Goal: Task Accomplishment & Management: Use online tool/utility

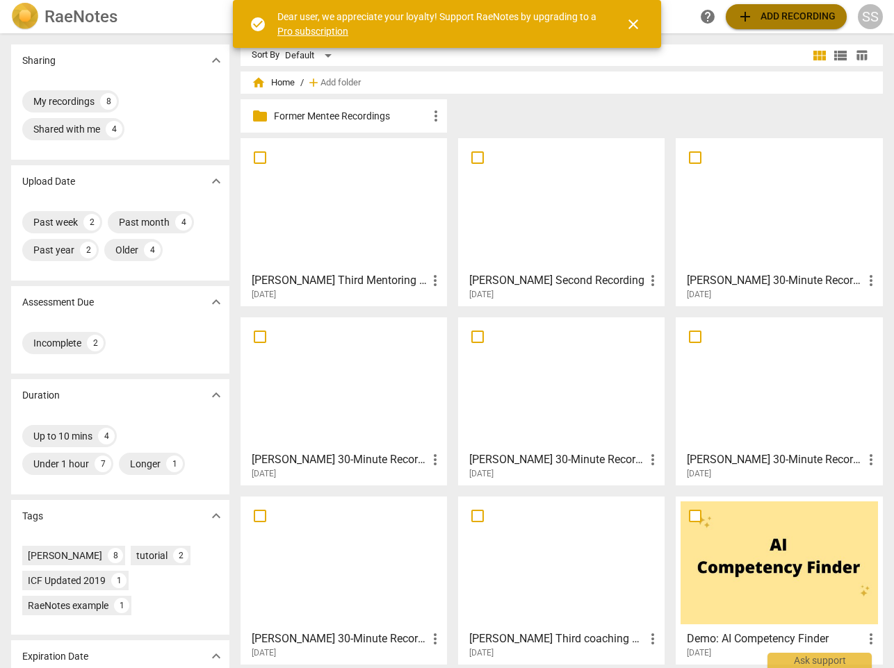
click at [757, 12] on span "add Add recording" at bounding box center [786, 16] width 99 height 17
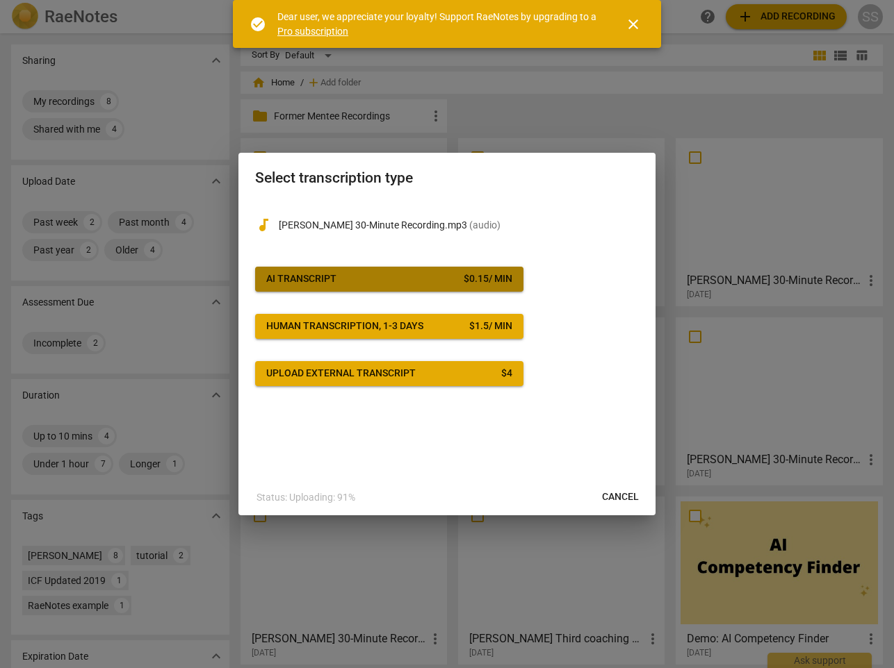
click at [457, 279] on span "AI Transcript $ 0.15 / min" at bounding box center [389, 279] width 246 height 14
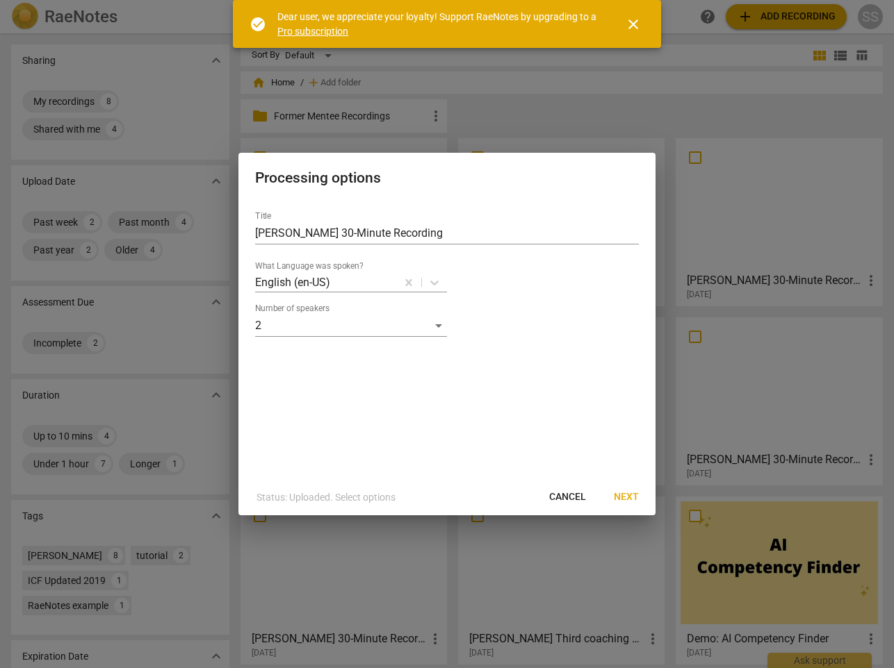
click at [627, 493] on span "Next" at bounding box center [626, 498] width 25 height 14
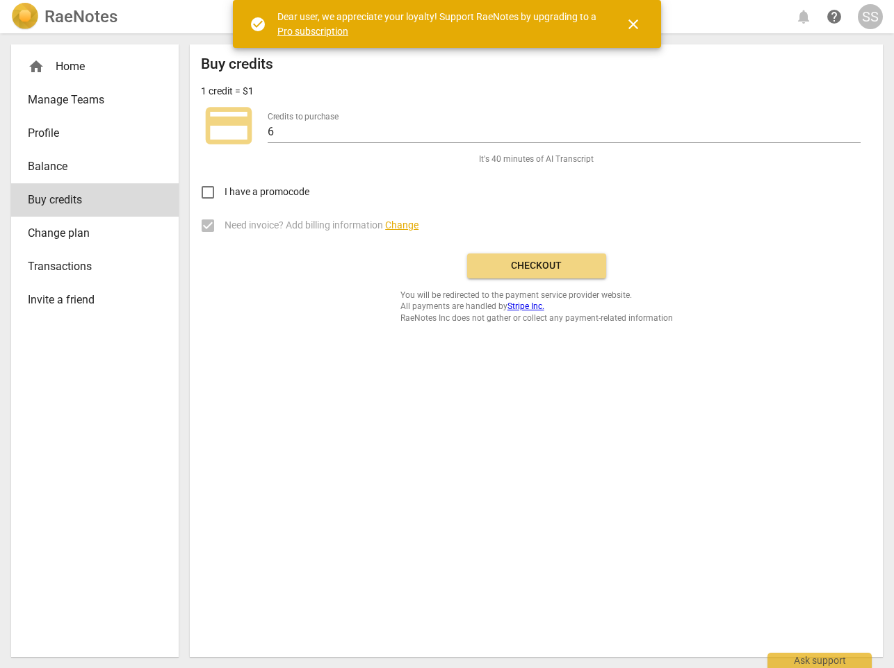
click at [546, 261] on span "Checkout" at bounding box center [536, 266] width 117 height 14
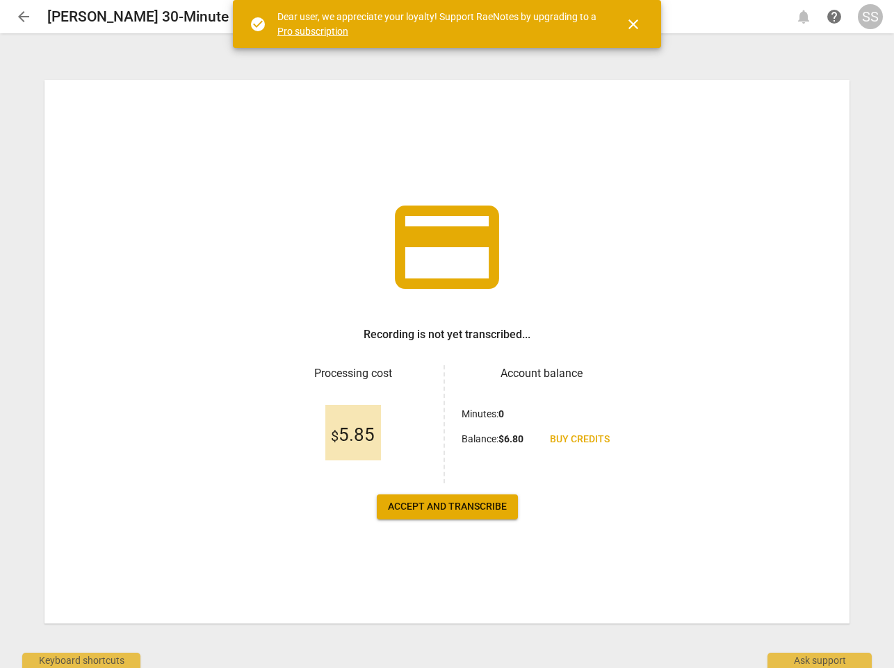
click at [453, 507] on span "Accept and transcribe" at bounding box center [447, 507] width 119 height 14
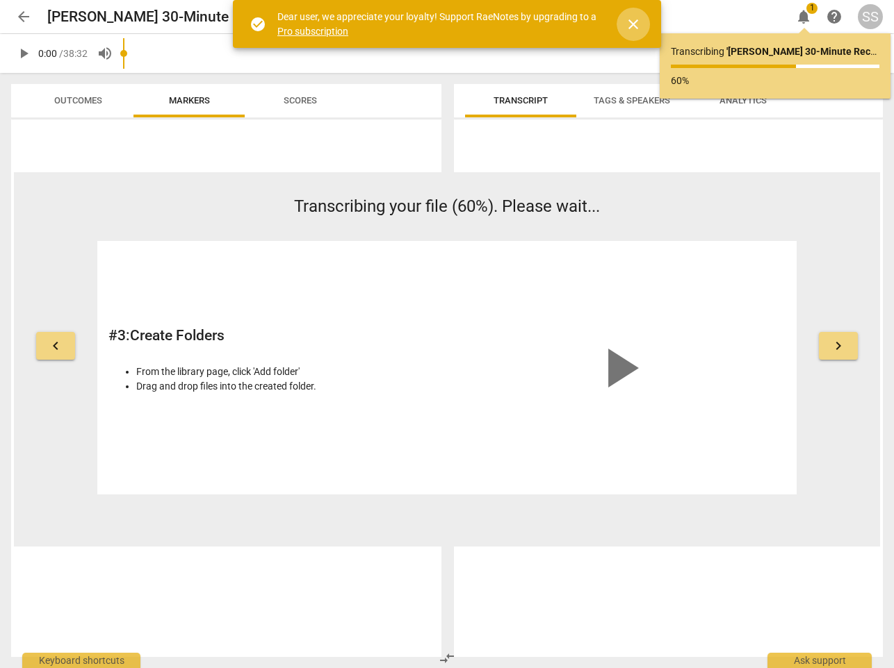
click at [635, 25] on span "close" at bounding box center [633, 24] width 17 height 17
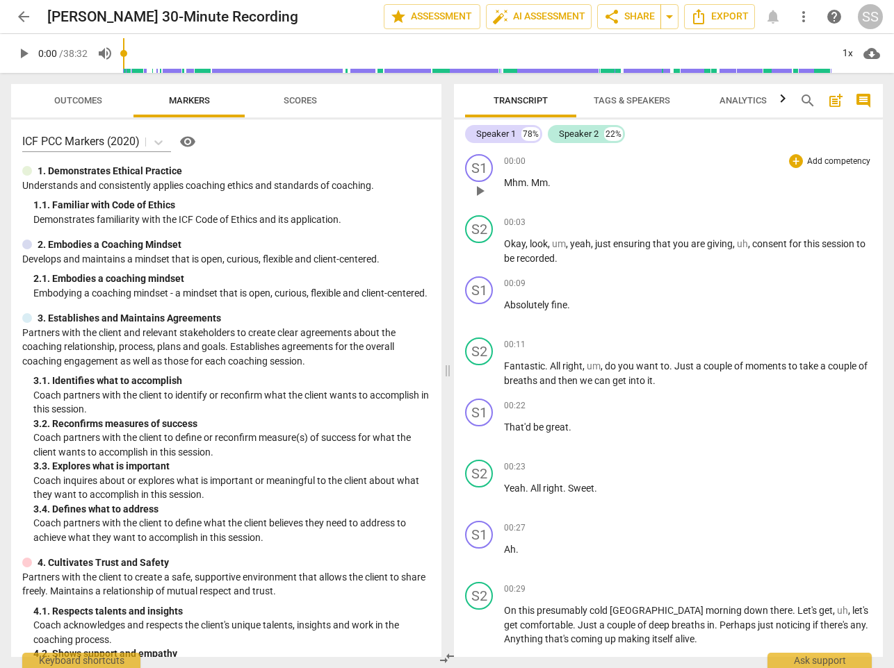
click at [479, 186] on span "play_arrow" at bounding box center [479, 191] width 17 height 17
click at [471, 186] on span "pause" at bounding box center [479, 191] width 17 height 17
click at [485, 188] on span "play_arrow" at bounding box center [479, 191] width 17 height 17
click at [484, 188] on span "pause" at bounding box center [479, 191] width 17 height 17
click at [477, 167] on div "S1" at bounding box center [479, 168] width 28 height 28
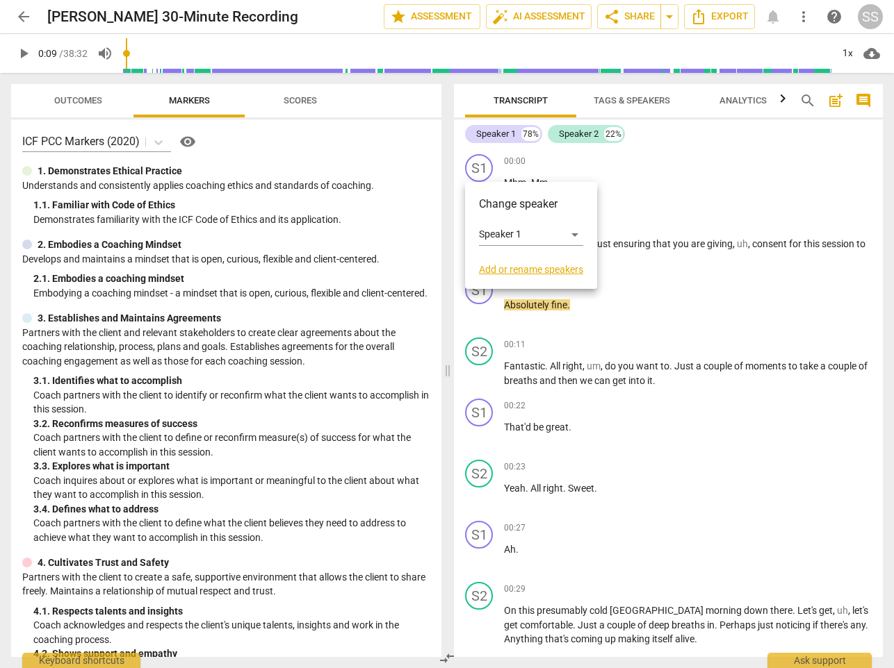
click at [684, 175] on div at bounding box center [447, 334] width 894 height 668
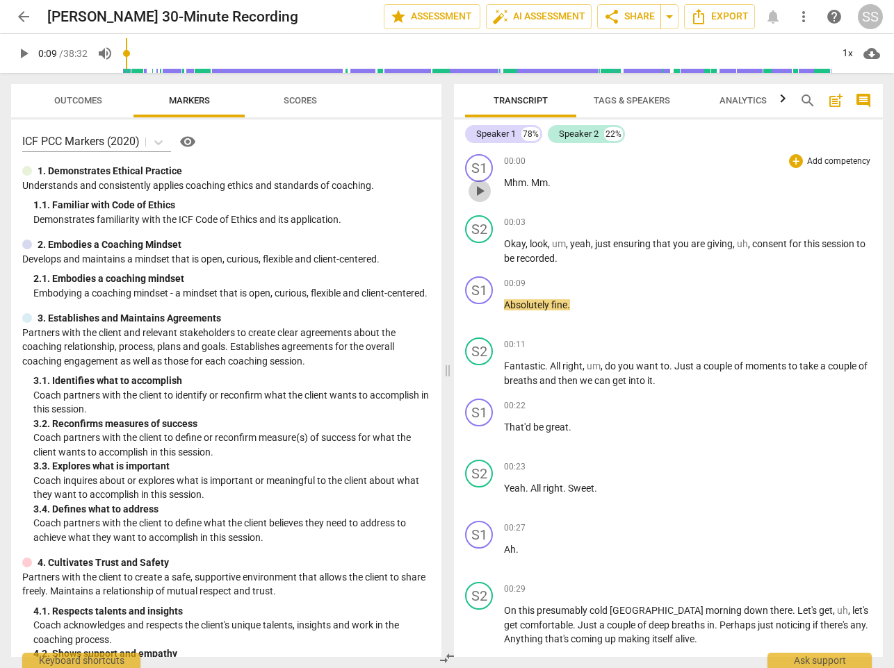
click at [479, 192] on span "play_arrow" at bounding box center [479, 191] width 17 height 17
click at [476, 252] on span "pause" at bounding box center [479, 252] width 17 height 17
drag, startPoint x: 479, startPoint y: 284, endPoint x: 484, endPoint y: 229, distance: 55.9
click at [482, 223] on div "S1 play_arrow pause 00:00 + Add competency keyboard_arrow_right Mhm . Mm . S2 p…" at bounding box center [668, 403] width 429 height 509
click at [480, 368] on span "play_arrow" at bounding box center [479, 374] width 17 height 17
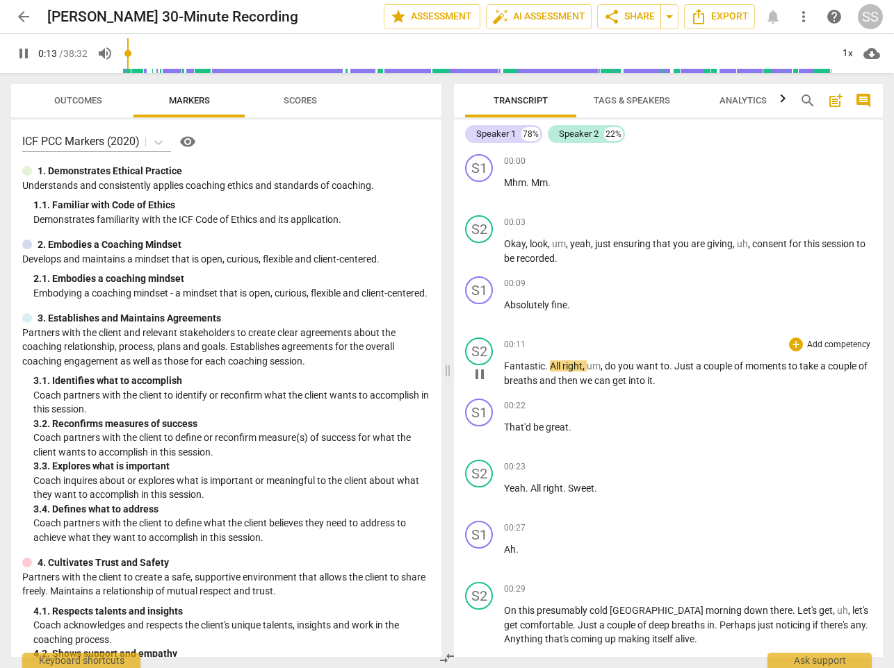
click at [480, 368] on span "pause" at bounding box center [479, 374] width 17 height 17
type input "14"
drag, startPoint x: 584, startPoint y: 131, endPoint x: 507, endPoint y: 129, distance: 77.2
click at [507, 129] on div "Speaker 1 78% Speaker 2 22%" at bounding box center [668, 134] width 406 height 24
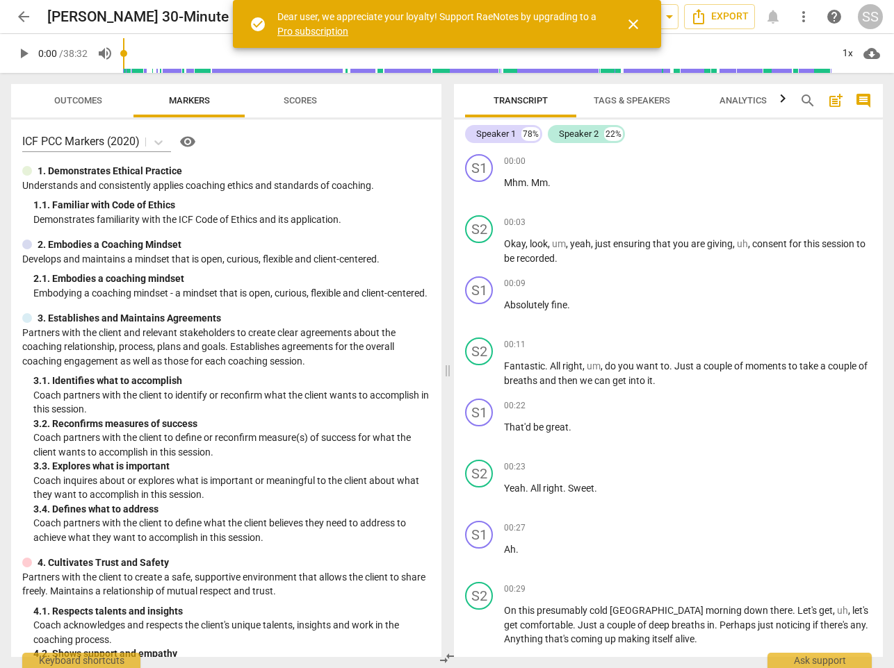
click at [630, 13] on button "close" at bounding box center [632, 24] width 33 height 33
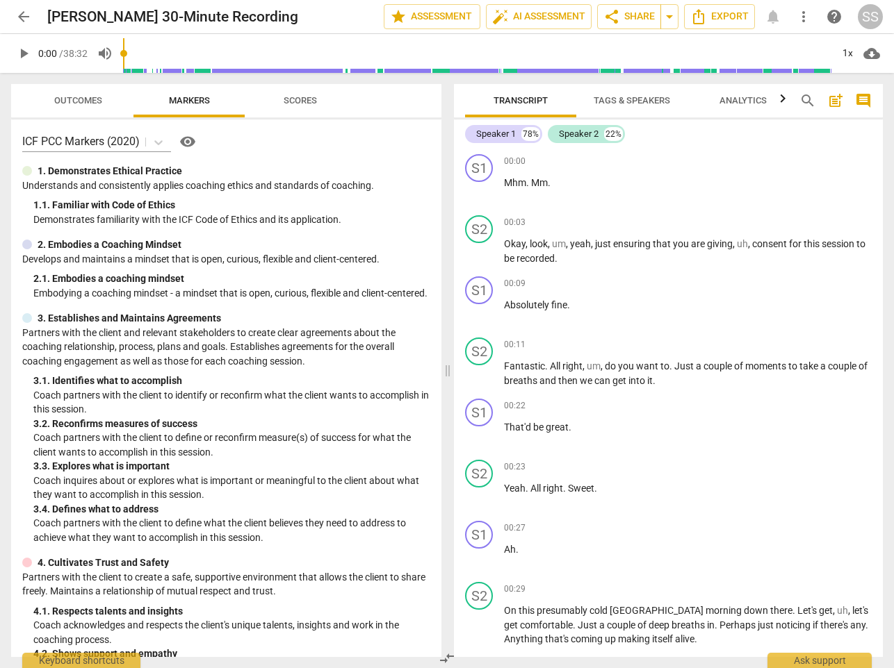
click at [638, 101] on span "Tags & Speakers" at bounding box center [631, 100] width 76 height 10
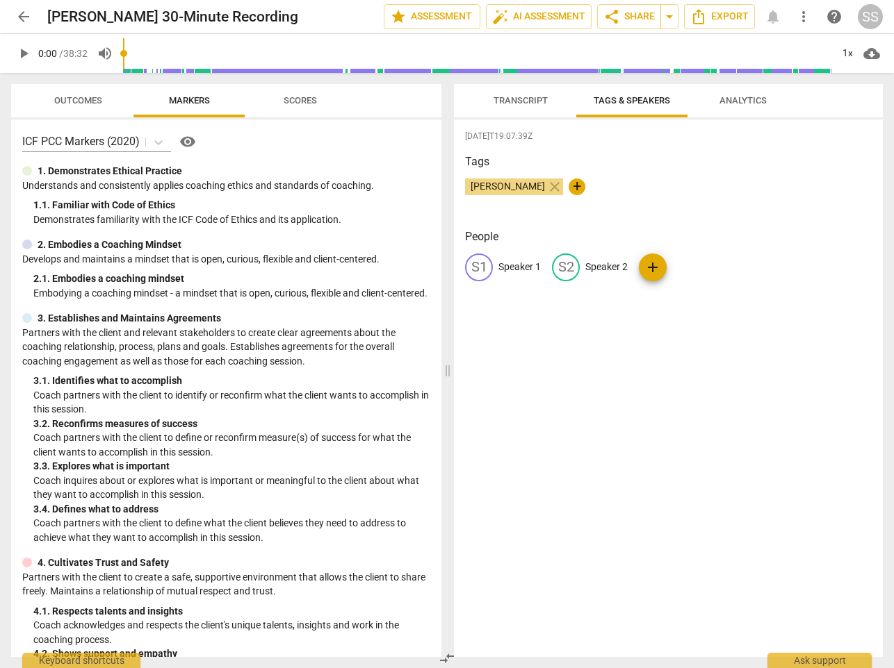
click at [746, 220] on div "[DATE]T19:07:39Z Tags [PERSON_NAME] close + People S1 Speaker 1 S2 Speaker 2 add" at bounding box center [668, 389] width 429 height 538
click at [529, 96] on span "Transcript" at bounding box center [520, 100] width 54 height 10
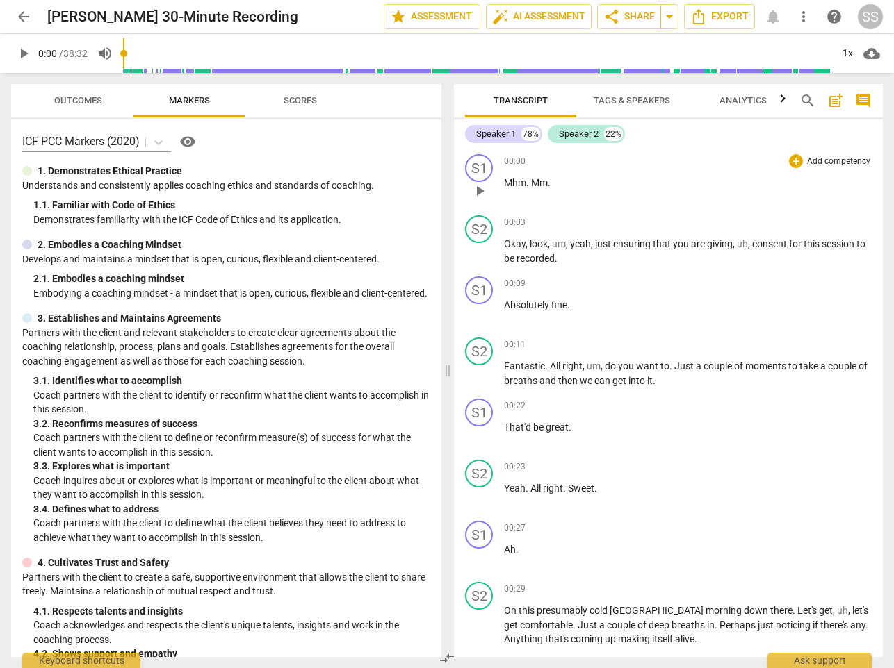
click at [541, 180] on span "Mm" at bounding box center [539, 182] width 17 height 11
click at [479, 187] on span "play_arrow" at bounding box center [479, 191] width 17 height 17
click at [479, 187] on span "pause" at bounding box center [479, 191] width 17 height 17
click at [529, 129] on div "78%" at bounding box center [530, 134] width 19 height 14
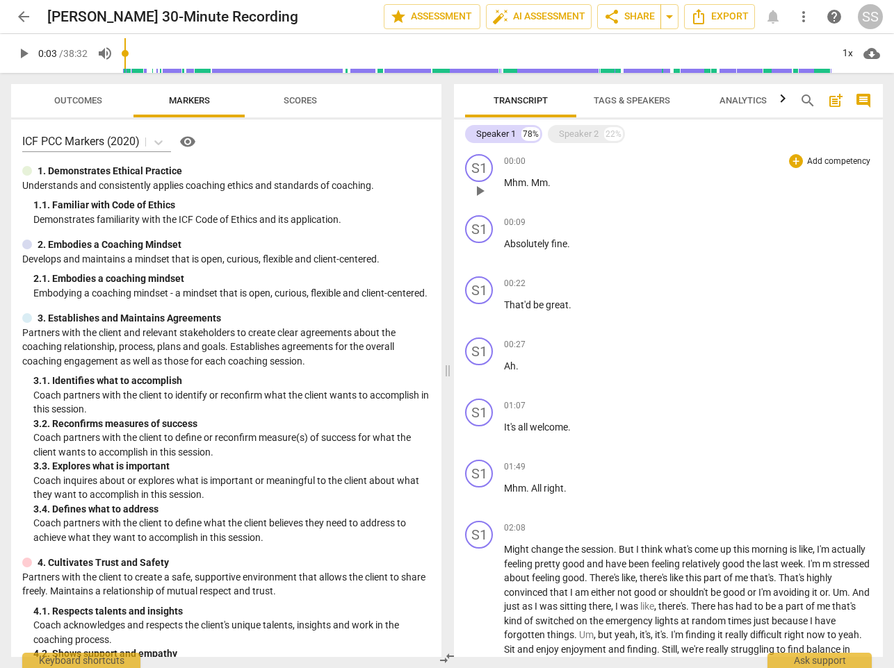
click at [518, 182] on span "Mhm" at bounding box center [515, 182] width 22 height 11
click at [573, 162] on span "keyboard_arrow_down" at bounding box center [572, 165] width 17 height 17
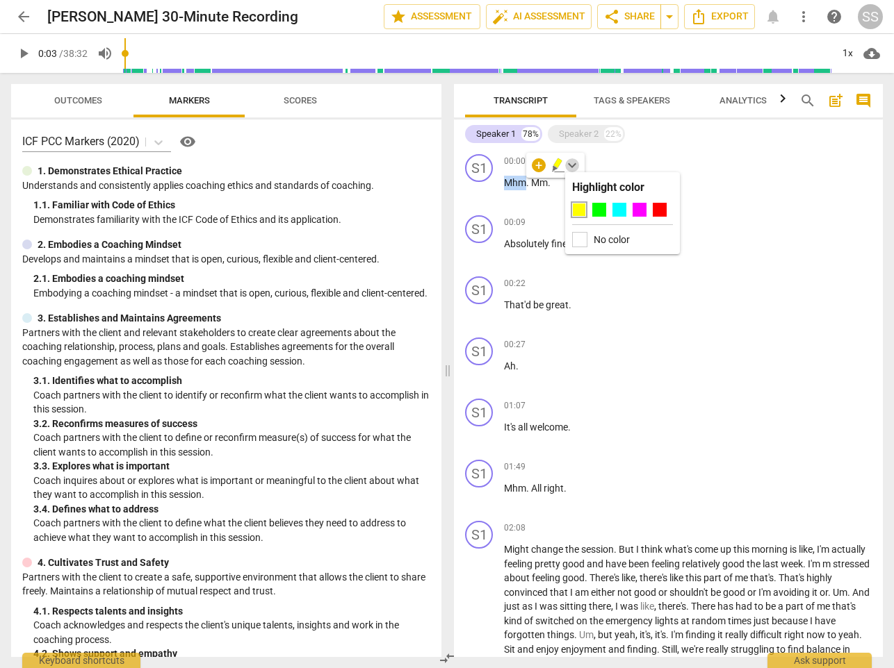
click at [573, 162] on span "keyboard_arrow_down" at bounding box center [572, 165] width 17 height 17
click at [602, 203] on div "00:00 + Add competency keyboard_arrow_right Mhm . Mm ." at bounding box center [688, 179] width 368 height 50
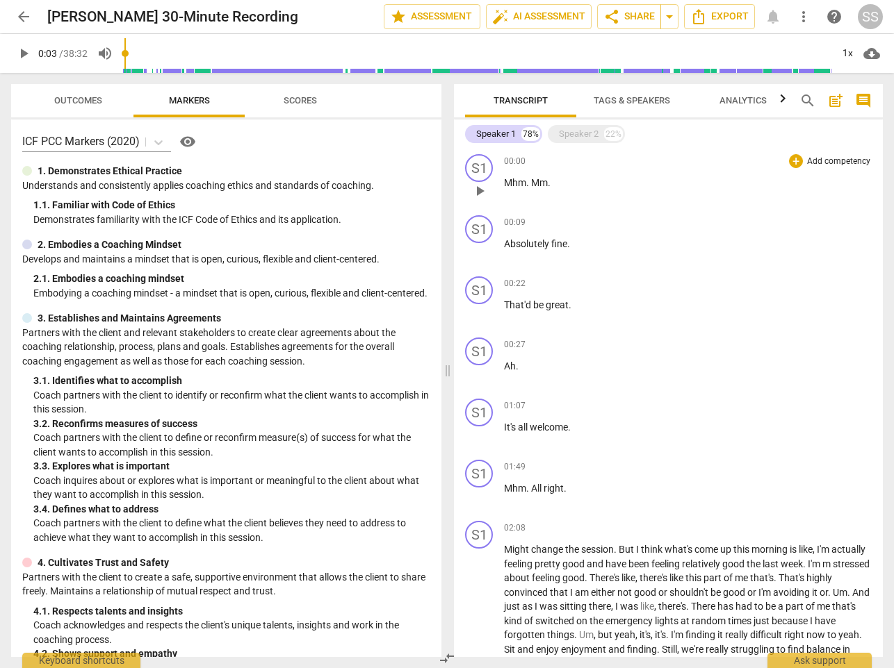
click at [486, 191] on span "play_arrow" at bounding box center [479, 191] width 17 height 17
click at [479, 188] on span "pause" at bounding box center [479, 191] width 17 height 17
click at [484, 229] on div "S1" at bounding box center [479, 229] width 28 height 28
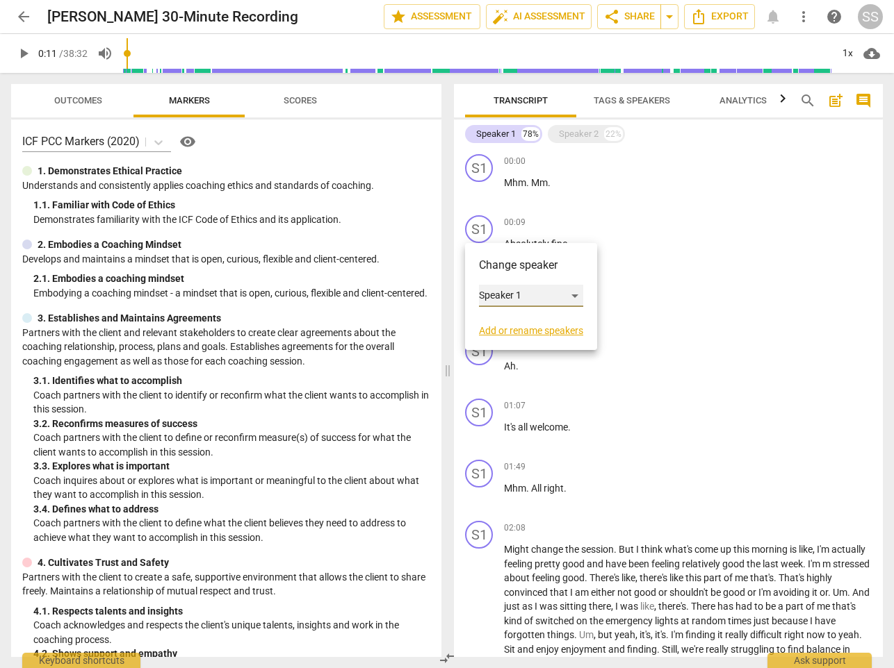
click at [574, 294] on div "Speaker 1" at bounding box center [531, 296] width 104 height 22
click at [550, 319] on li "Speaker 2" at bounding box center [532, 322] width 106 height 26
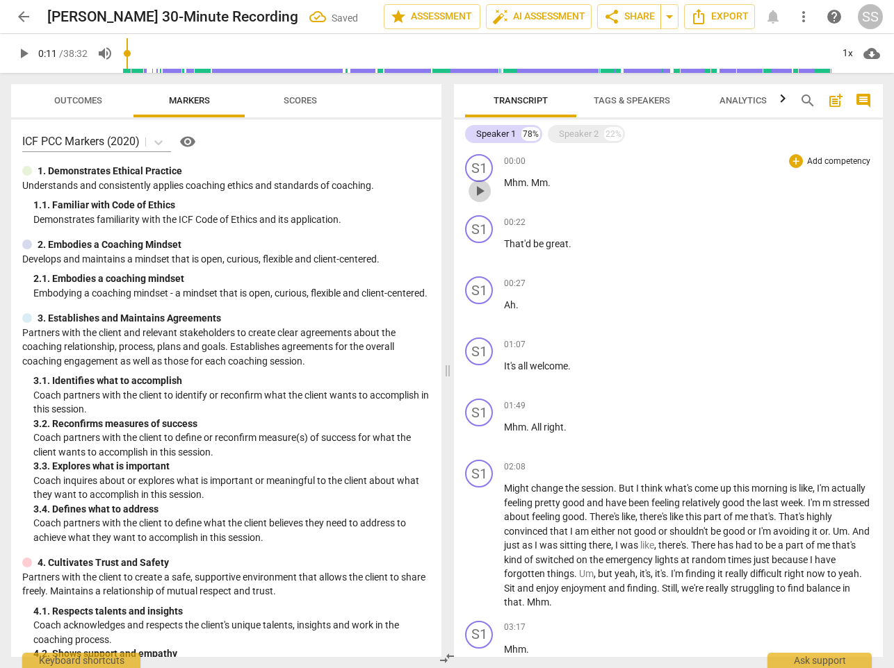
click at [481, 186] on span "play_arrow" at bounding box center [479, 191] width 17 height 17
click at [482, 247] on span "pause" at bounding box center [479, 252] width 17 height 17
type input "13"
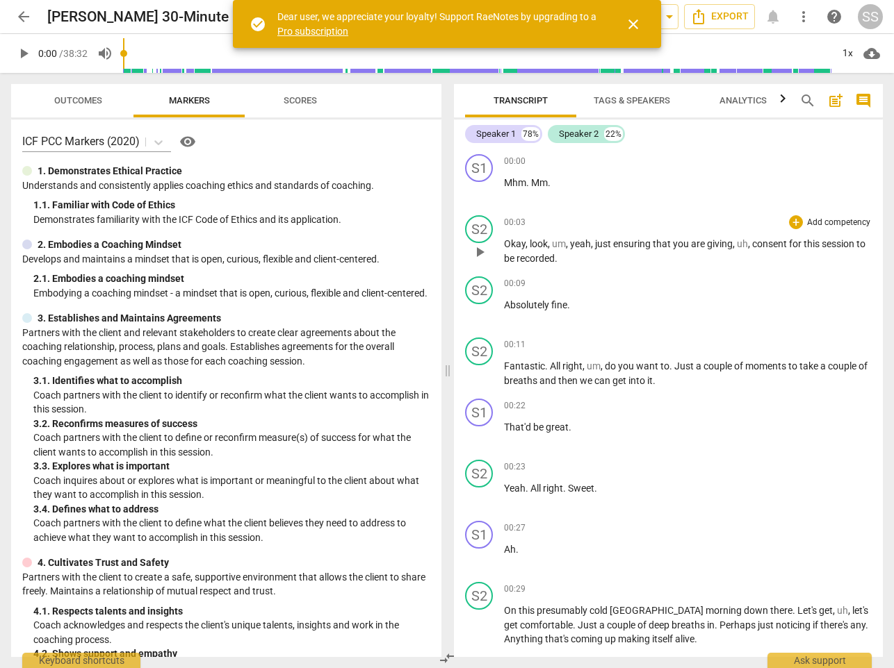
click at [484, 251] on span "play_arrow" at bounding box center [479, 252] width 17 height 17
click at [484, 251] on span "pause" at bounding box center [479, 252] width 17 height 17
type input "4"
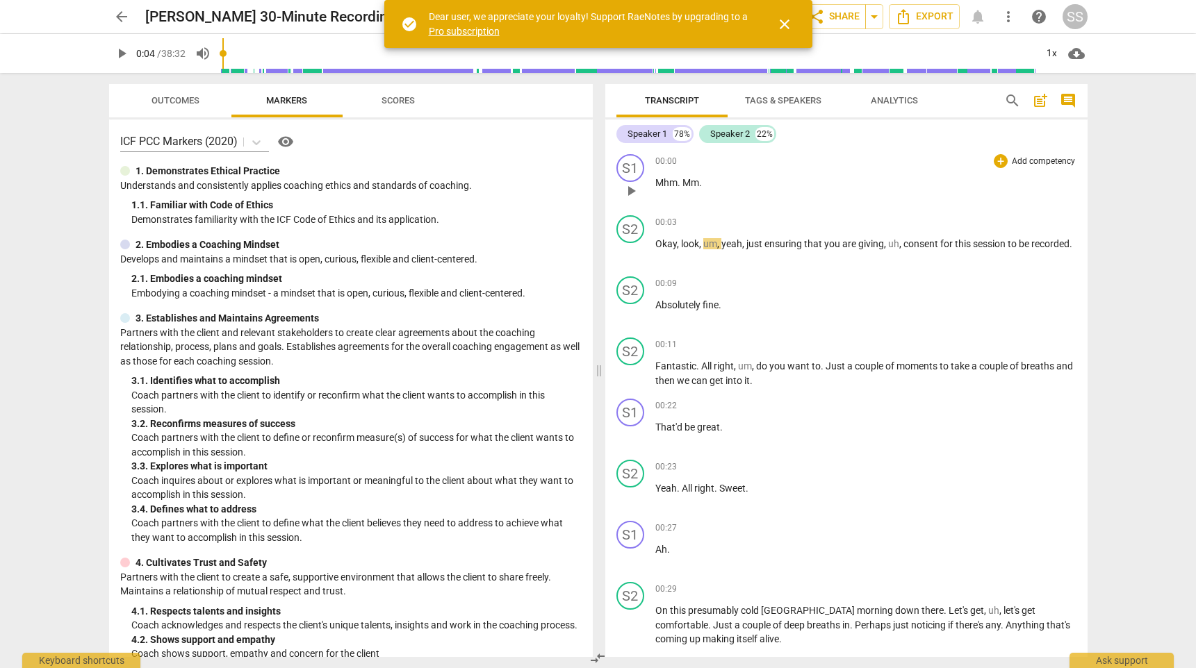
click at [700, 181] on span "." at bounding box center [700, 182] width 3 height 11
click at [753, 164] on span "keyboard_arrow_down" at bounding box center [747, 165] width 17 height 17
click at [803, 192] on div "00:00 + Add competency keyboard_arrow_right Mhm . Mm ." at bounding box center [865, 179] width 421 height 50
click at [780, 24] on span "close" at bounding box center [784, 24] width 17 height 17
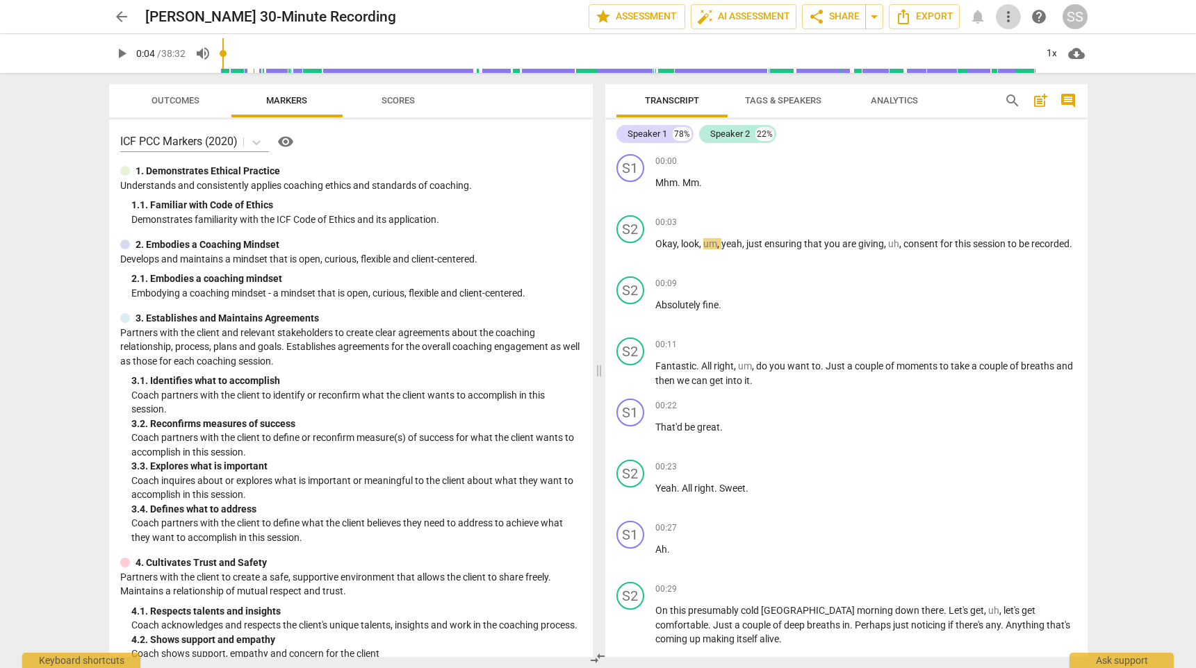
click at [893, 10] on span "more_vert" at bounding box center [1008, 16] width 17 height 17
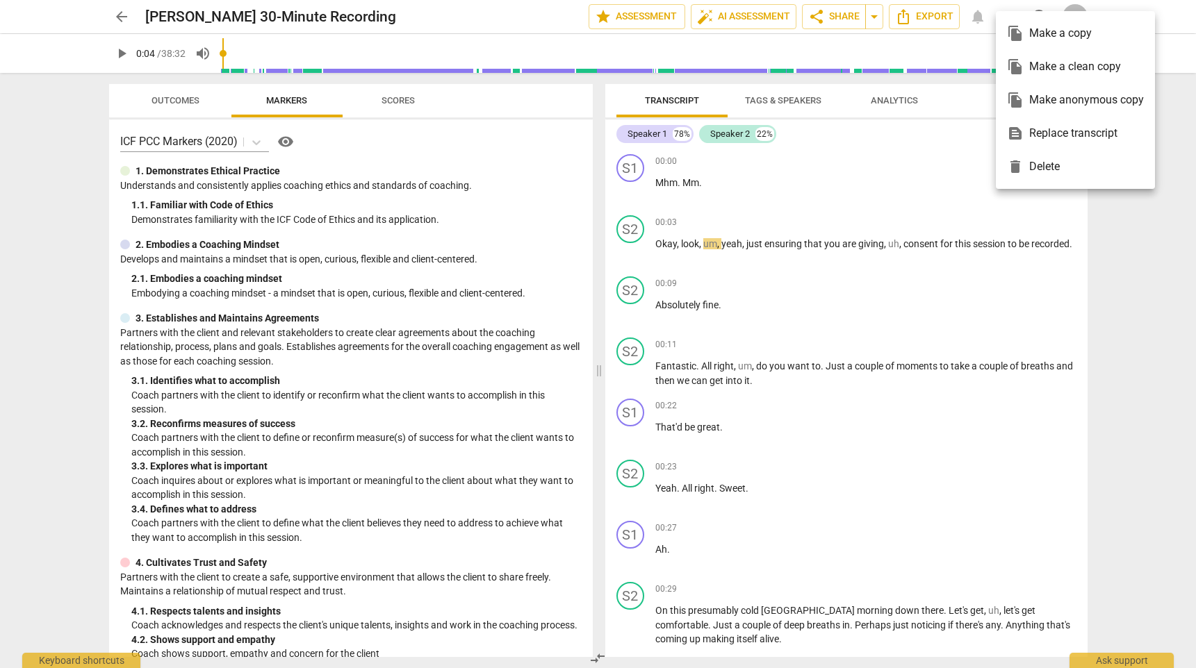
click at [893, 10] on div at bounding box center [598, 334] width 1196 height 668
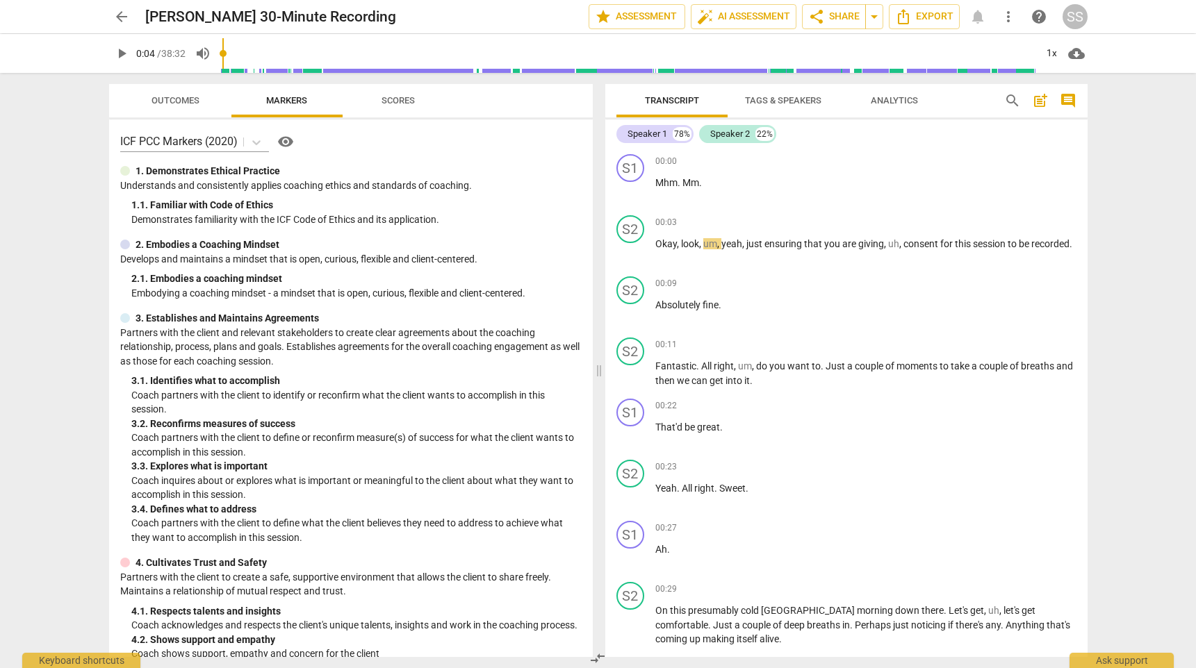
click at [893, 15] on span "help" at bounding box center [1038, 16] width 17 height 17
click at [893, 662] on div "Ask support" at bounding box center [1121, 657] width 104 height 22
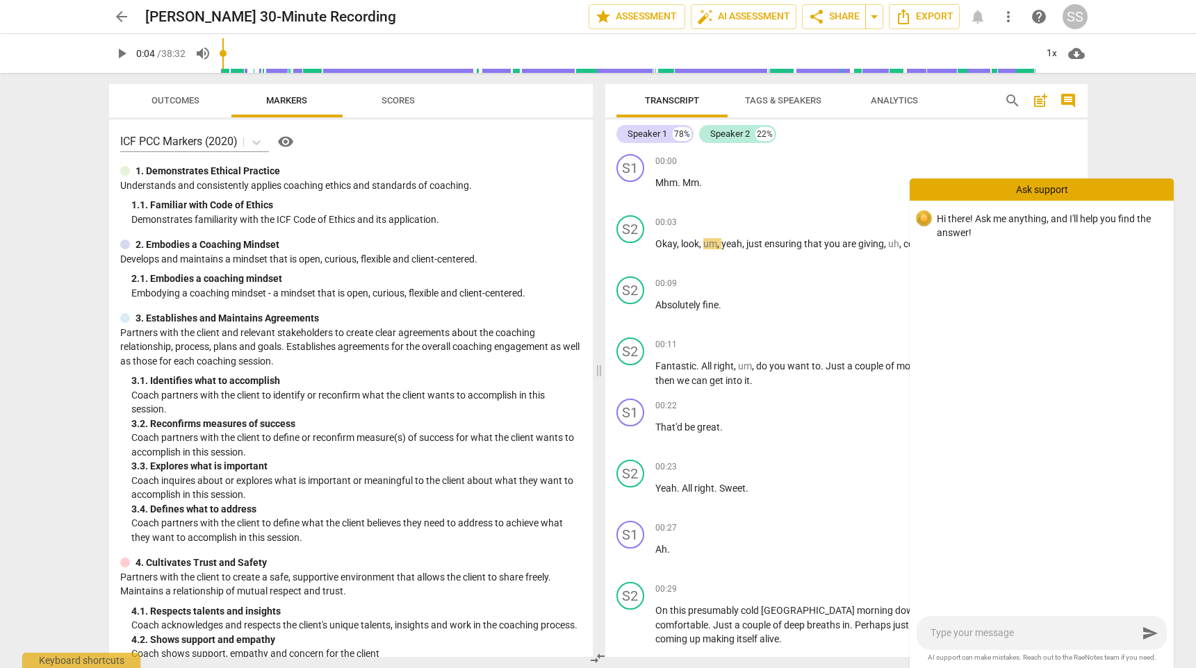
click at [893, 638] on textarea at bounding box center [1033, 633] width 207 height 13
type textarea "I"
type textarea "Is"
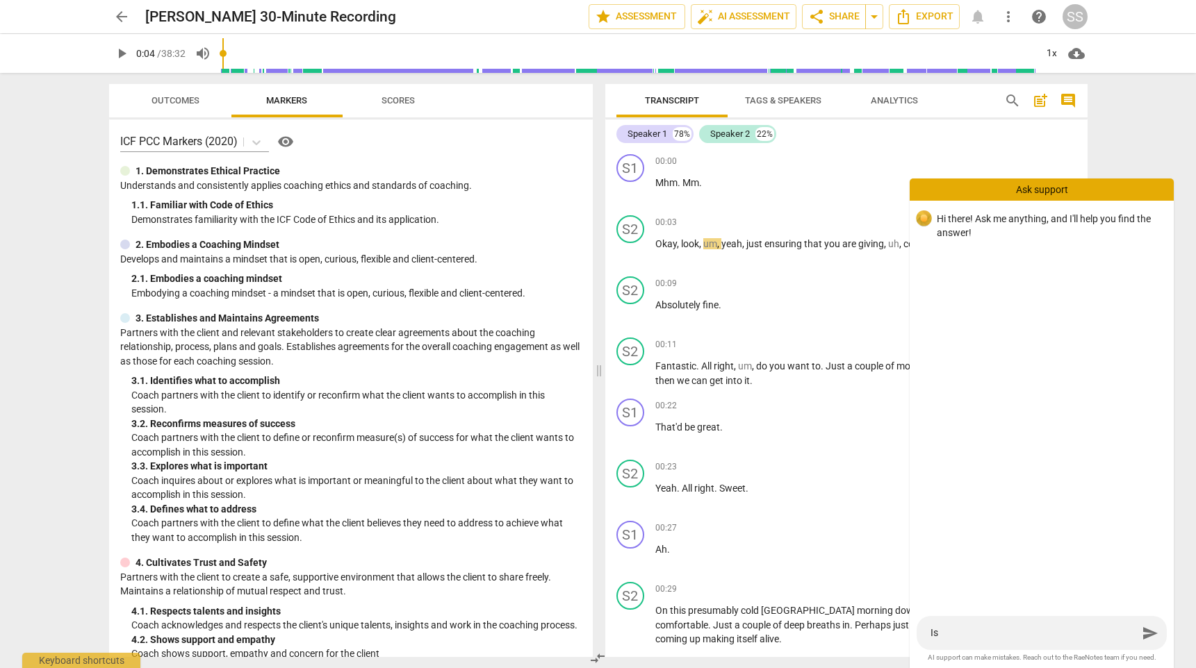
type textarea "Is"
type textarea "Is t"
type textarea "Is th"
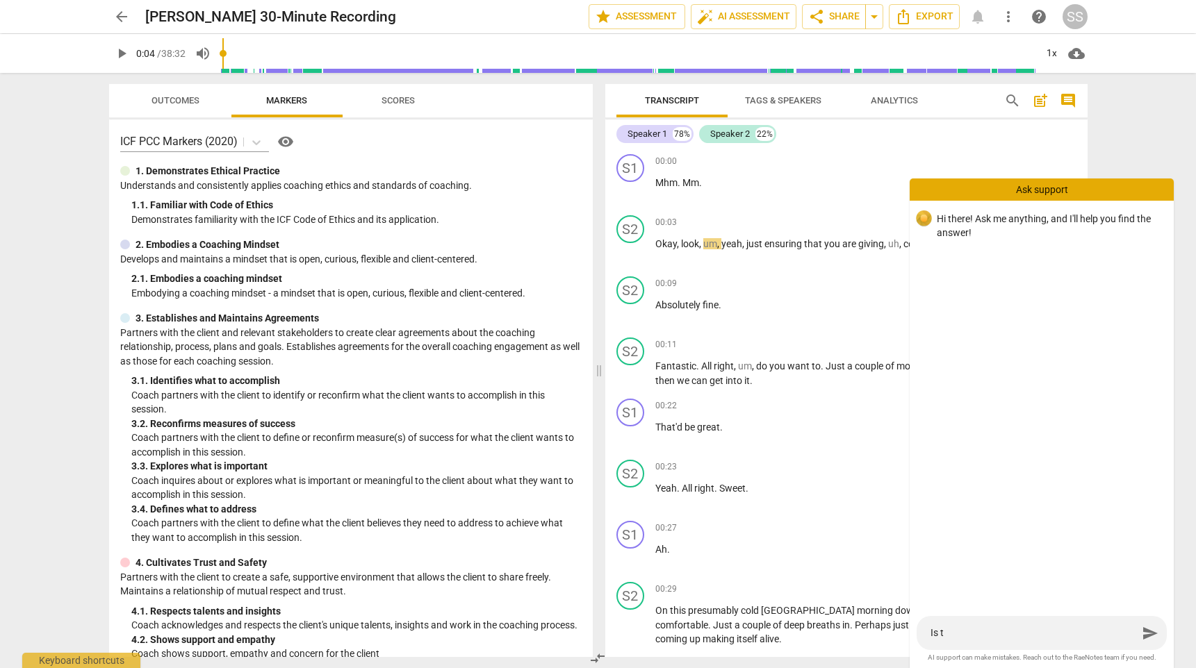
type textarea "Is th"
type textarea "Is the"
type textarea "Is ther"
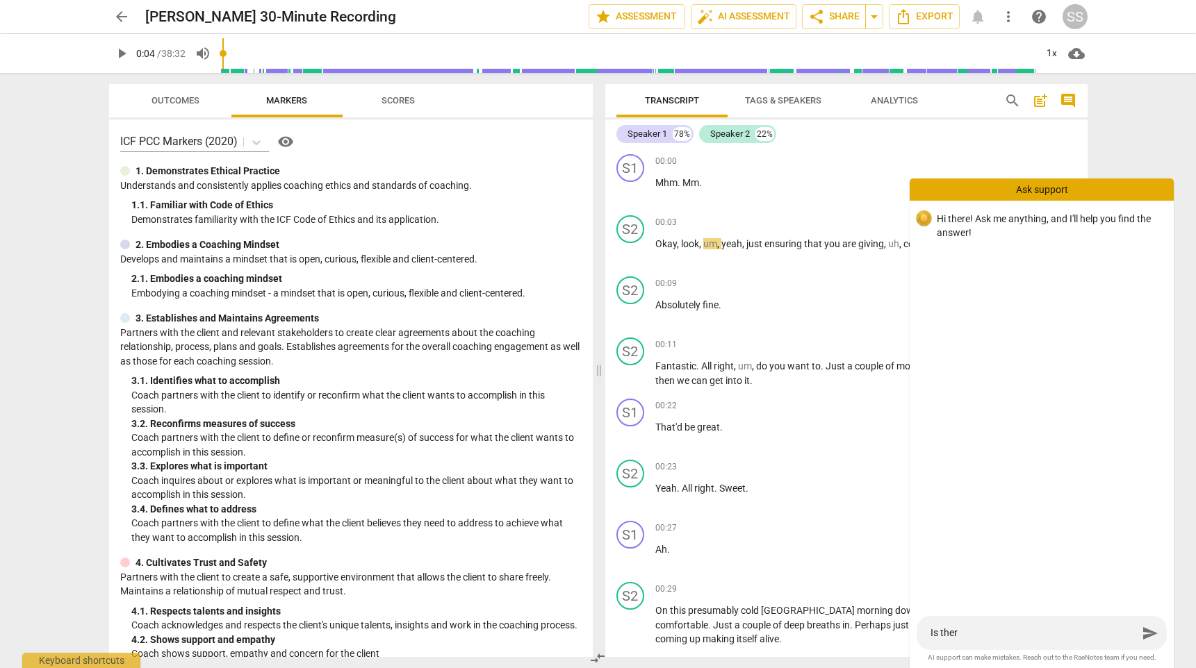
type textarea "Is there"
type textarea "Is there a"
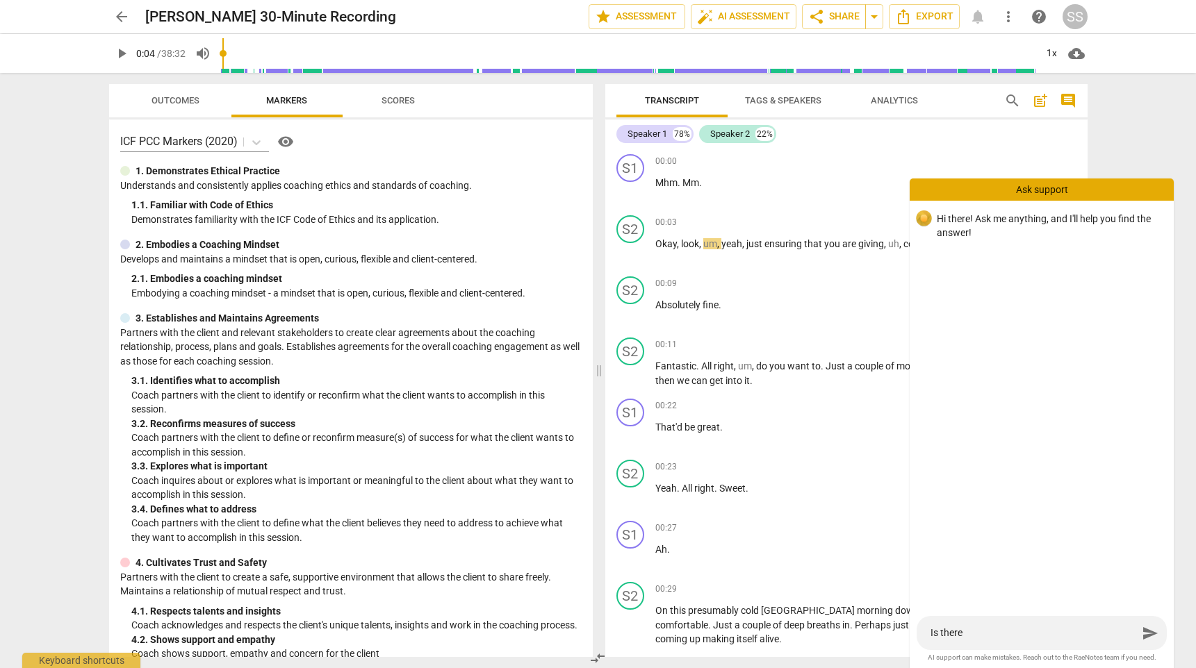
type textarea "Is there a"
type textarea "Is there a w"
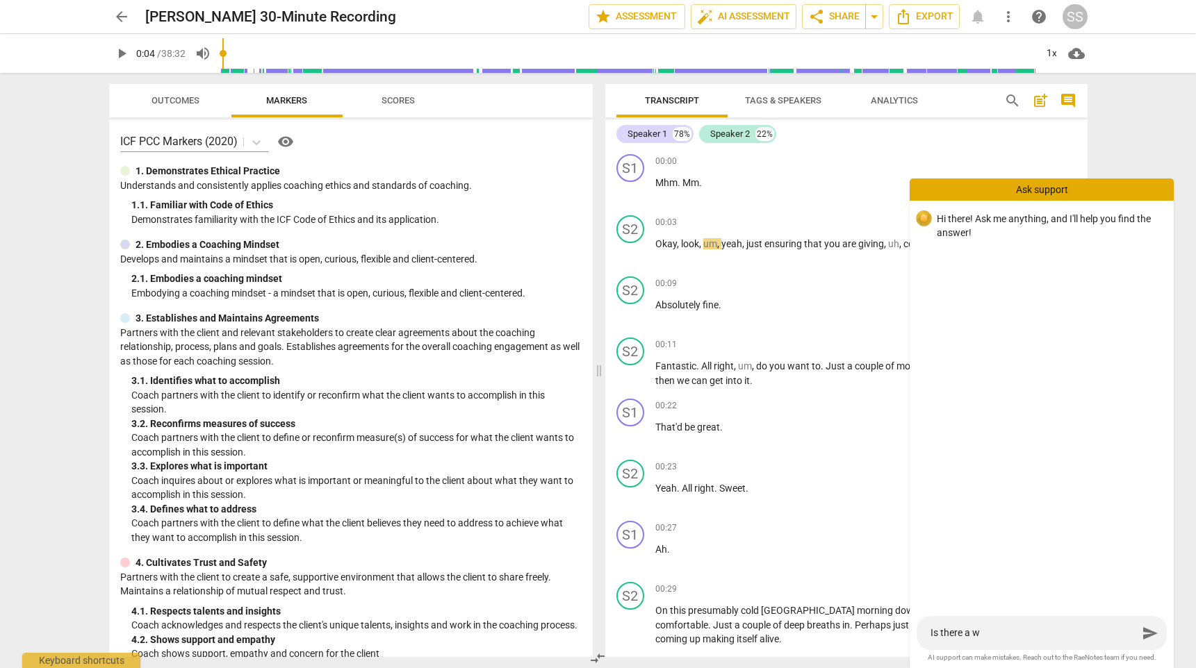
type textarea "Is there a wa"
type textarea "Is there a way"
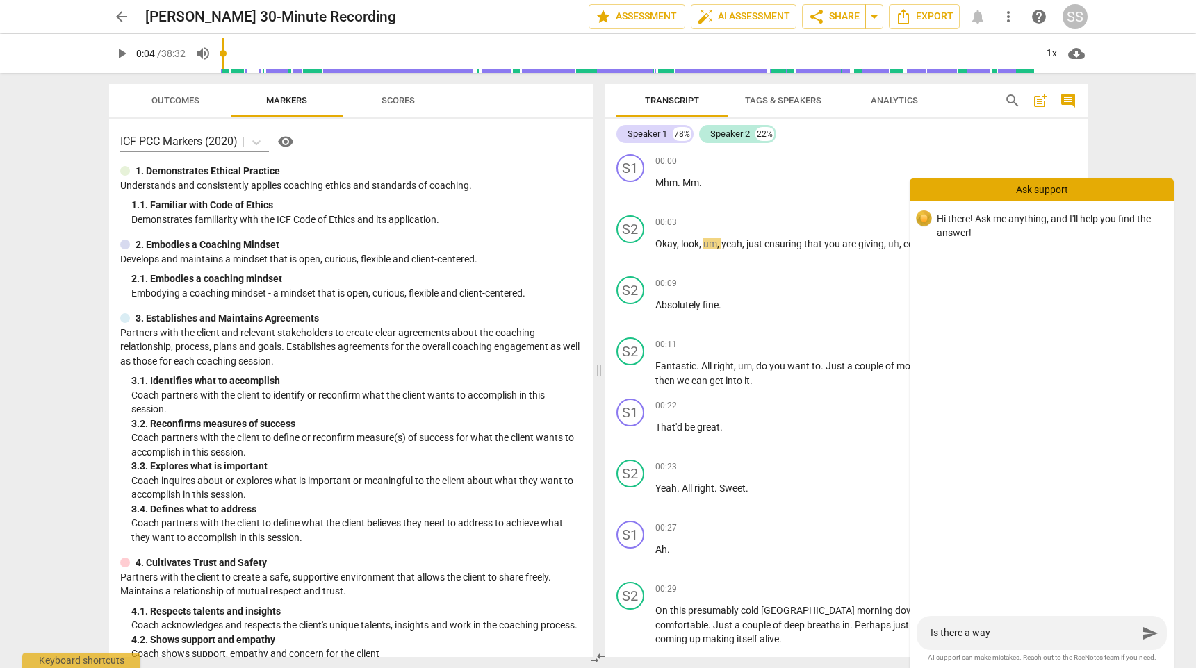
type textarea "Is there a way"
type textarea "Is there a way t"
type textarea "Is there a way to"
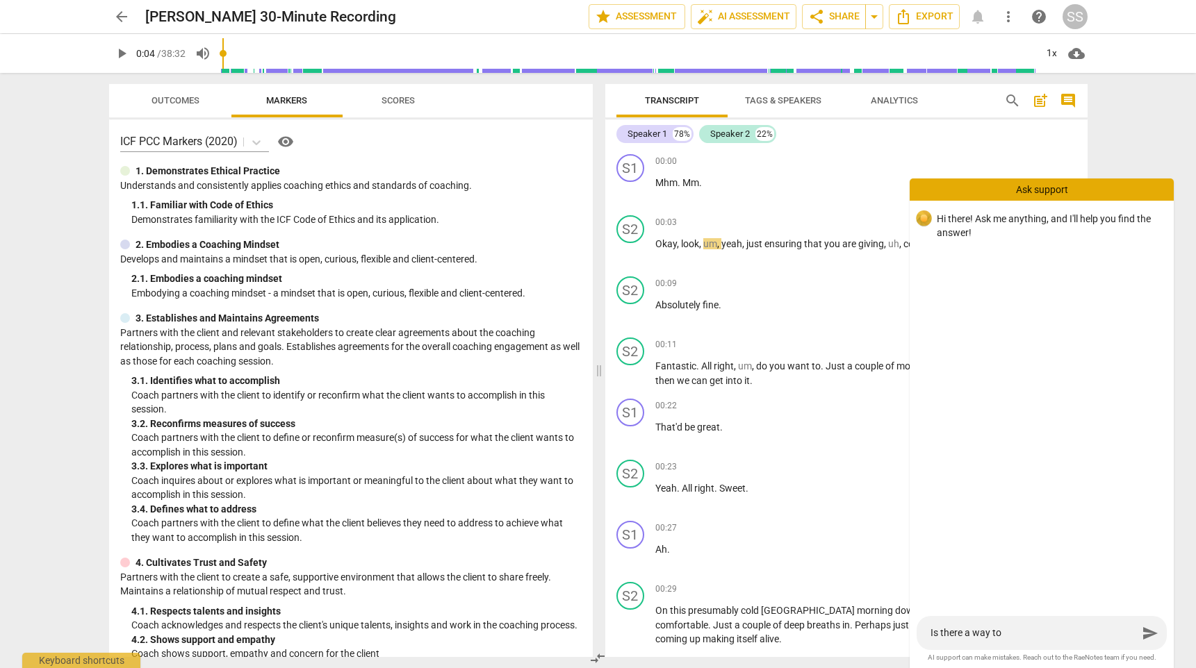
type textarea "Is there a way to"
type textarea "Is there a way to d"
type textarea "Is there a way to de"
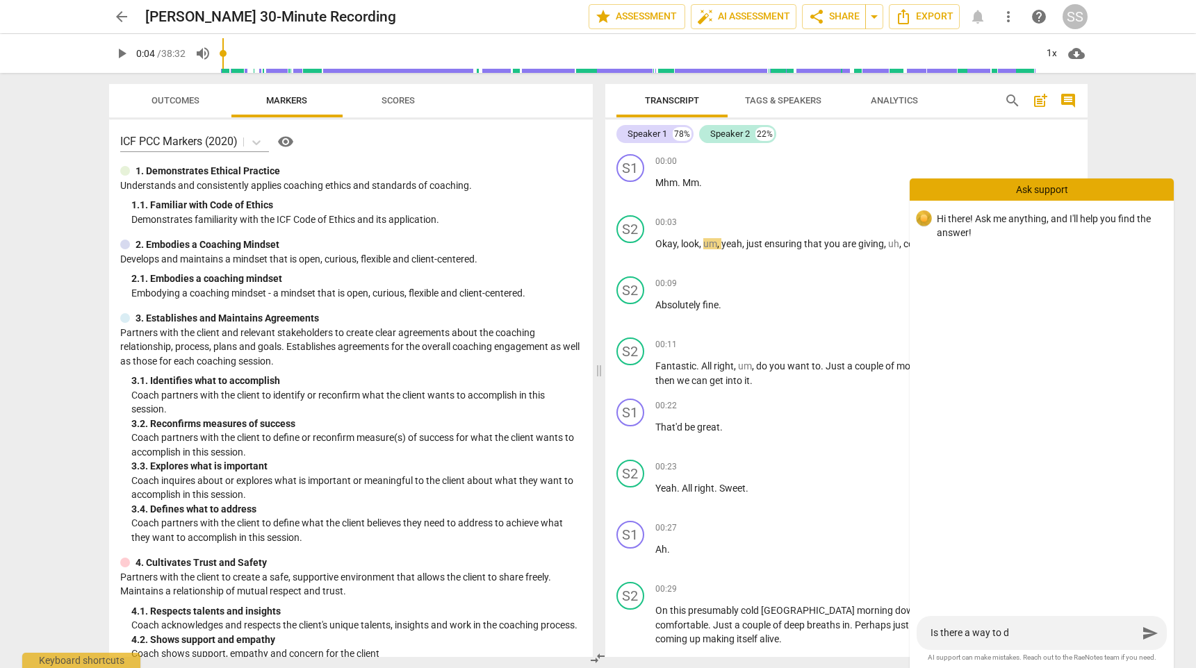
type textarea "Is there a way to de"
type textarea "Is there a way to del"
type textarea "Is there a way to dele"
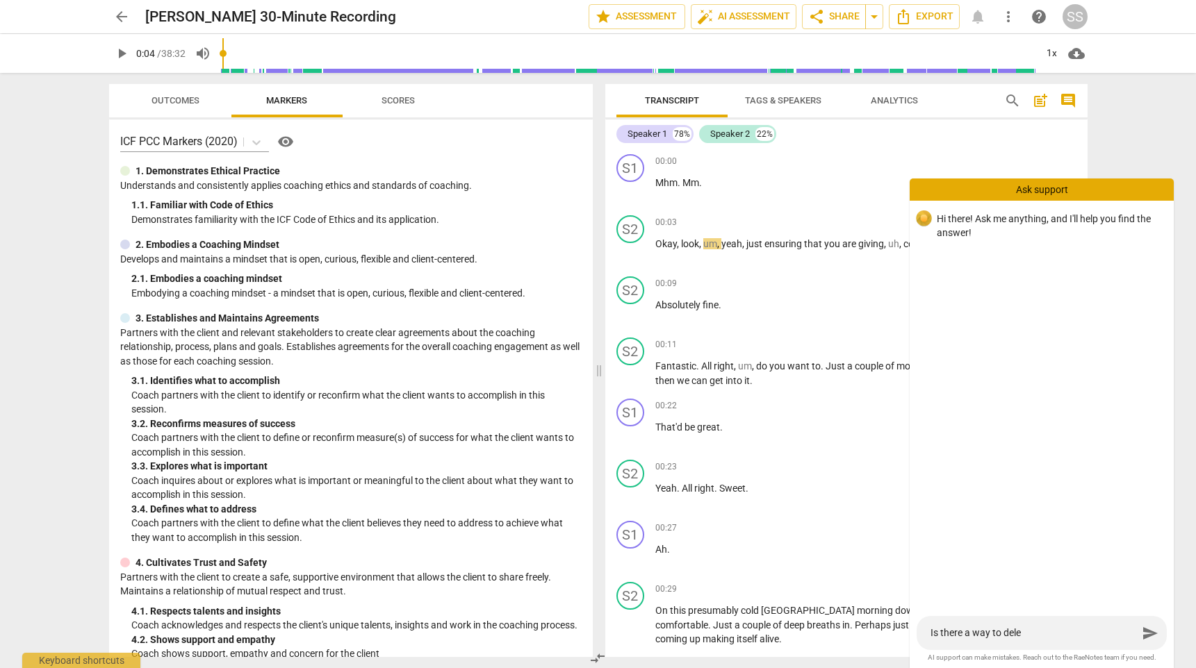
type textarea "Is there a way to delet"
type textarea "Is there a way to delete"
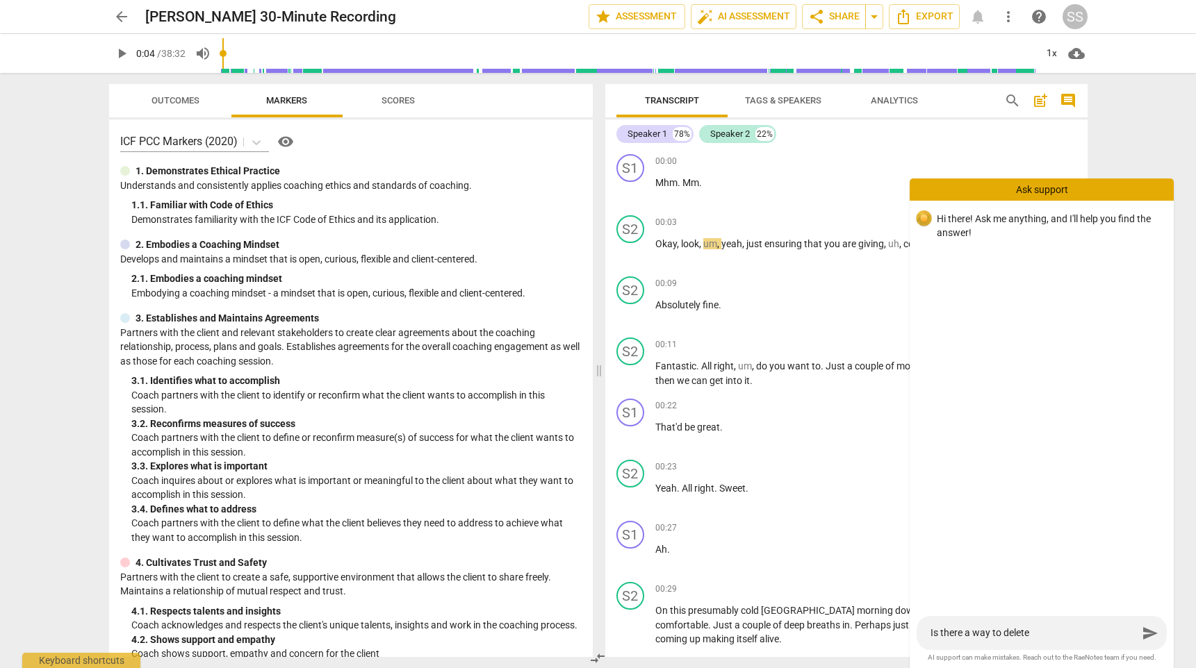
type textarea "Is there a way to delete"
type textarea "Is there a way to delete t"
type textarea "Is there a way to delete th"
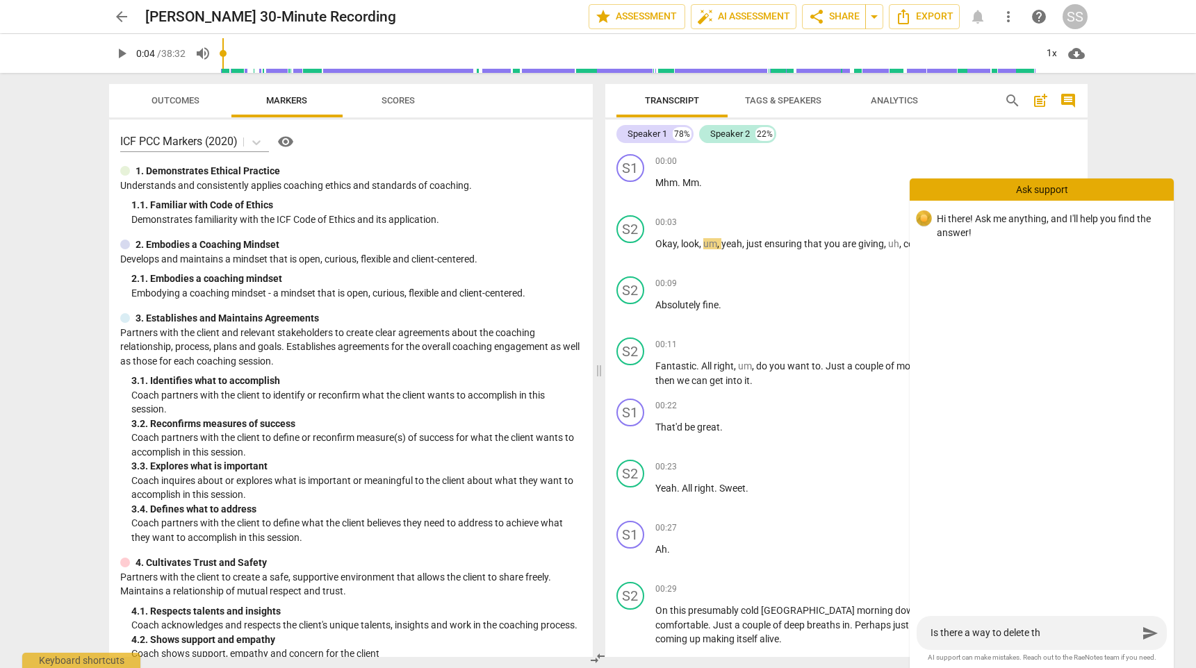
type textarea "Is there a way to delete the"
type textarea "Is there a way to delete the f"
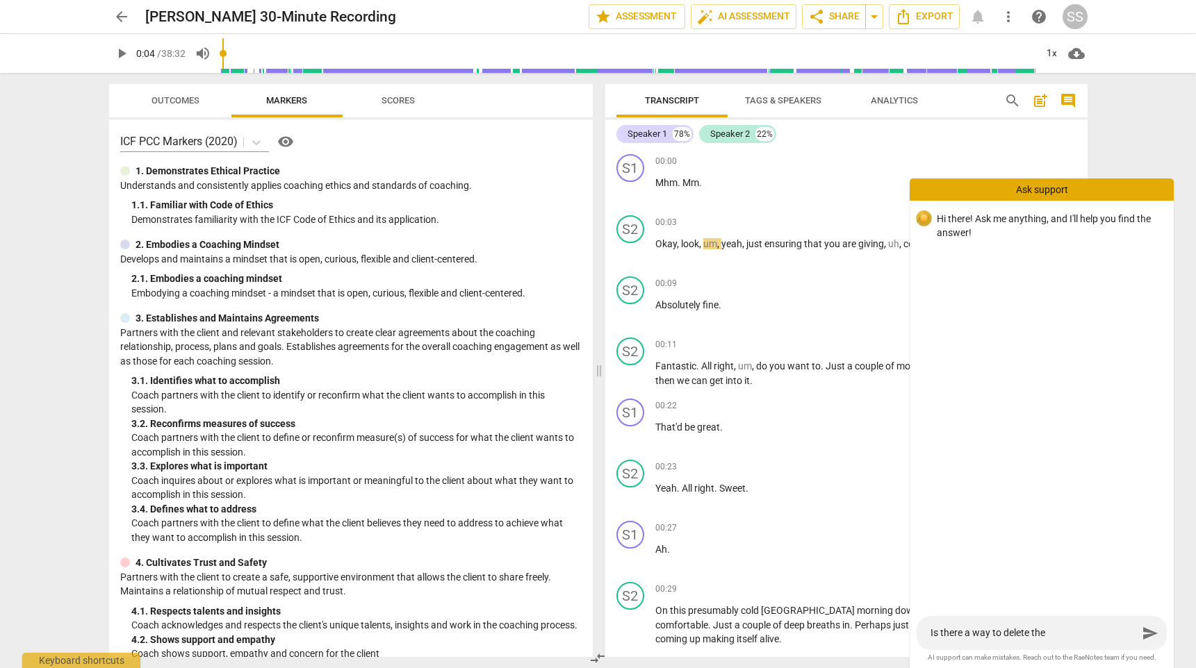
type textarea "Is there a way to delete the f"
type textarea "Is there a way to delete the fi"
type textarea "Is there a way to delete the fir"
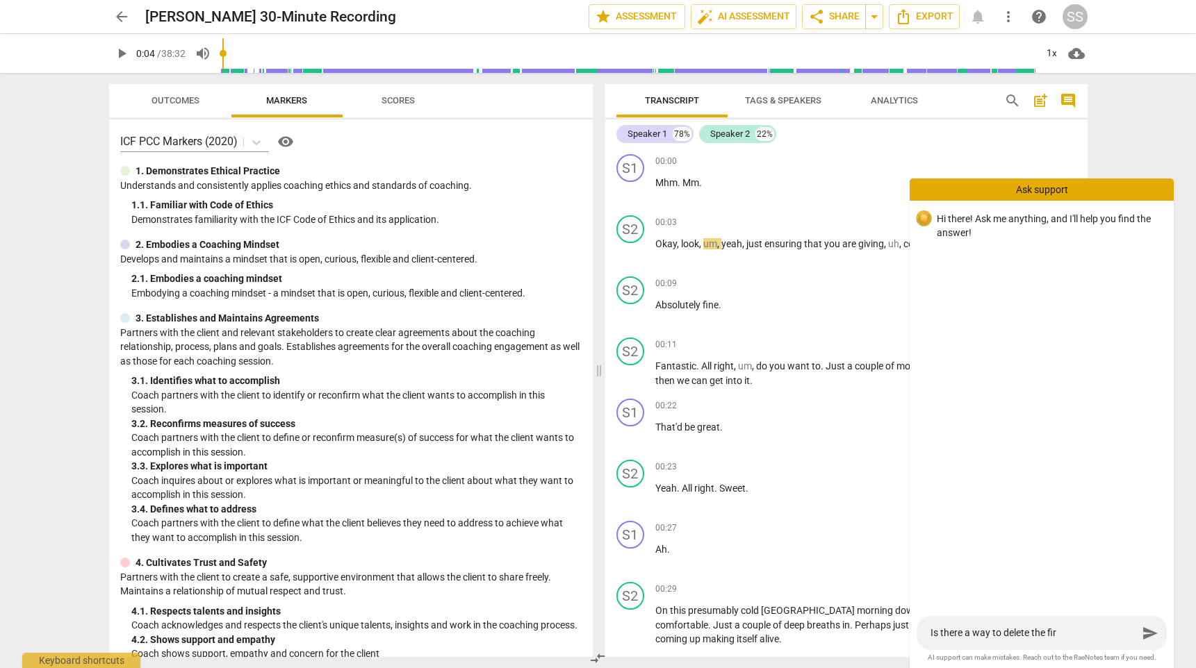
type textarea "Is there a way to delete the firs"
type textarea "Is there a way to delete the first"
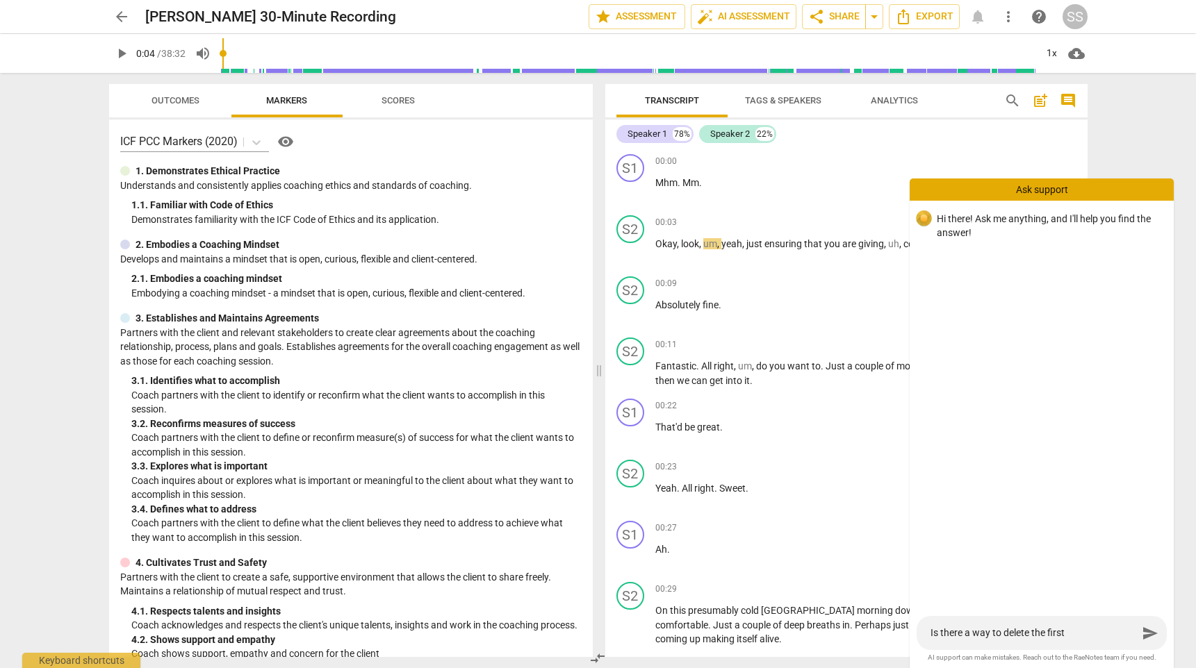
type textarea "Is there a way to delete the first"
type textarea "Is there a way to delete the first M"
type textarea "Is there a way to delete the first Mh"
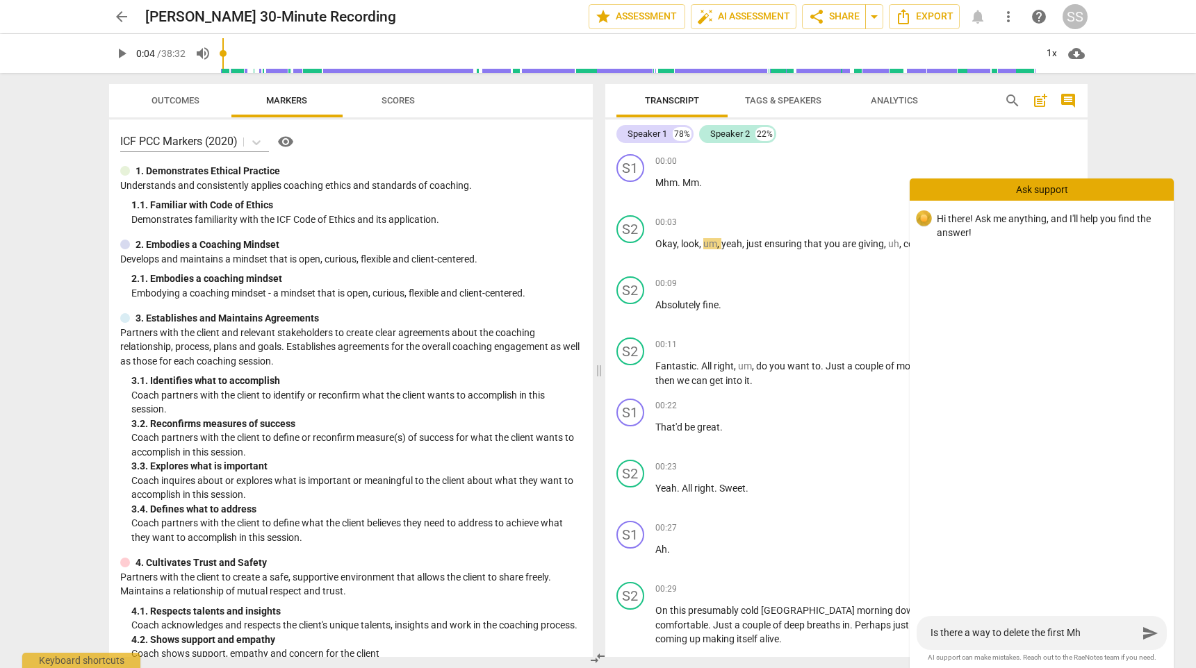
type textarea "Is there a way to delete the first Mhm"
type textarea "Is there a way to delete the first Mhm."
type textarea "Is there a way to delete the first Mhm.M"
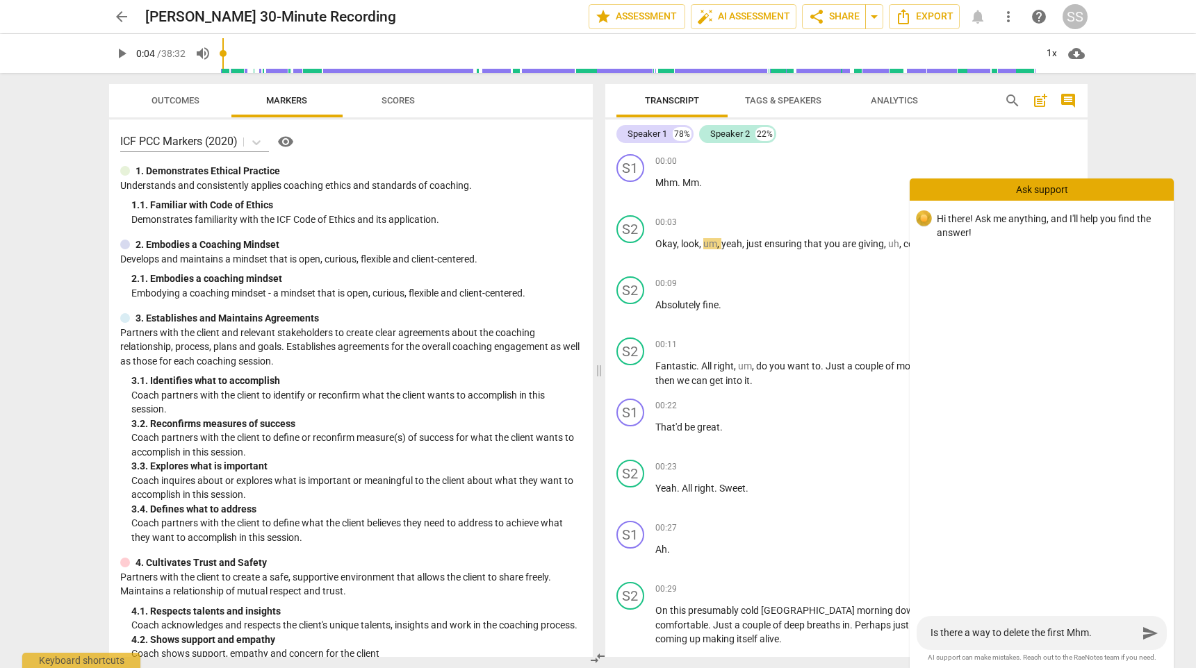
type textarea "Is there a way to delete the first Mhm.M"
type textarea "Is there a way to delete the first Mhm.Mm"
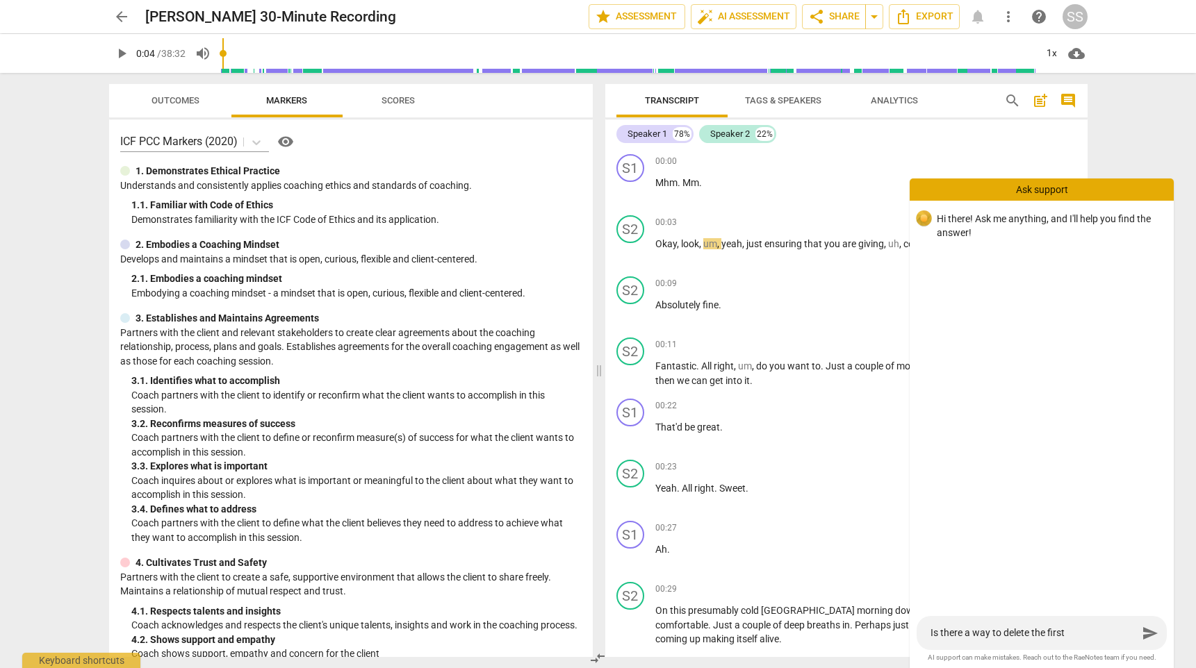
type textarea "Is there a way to delete the first Mhm.Mm o"
type textarea "Is there a way to delete the first Mhm.Mm of"
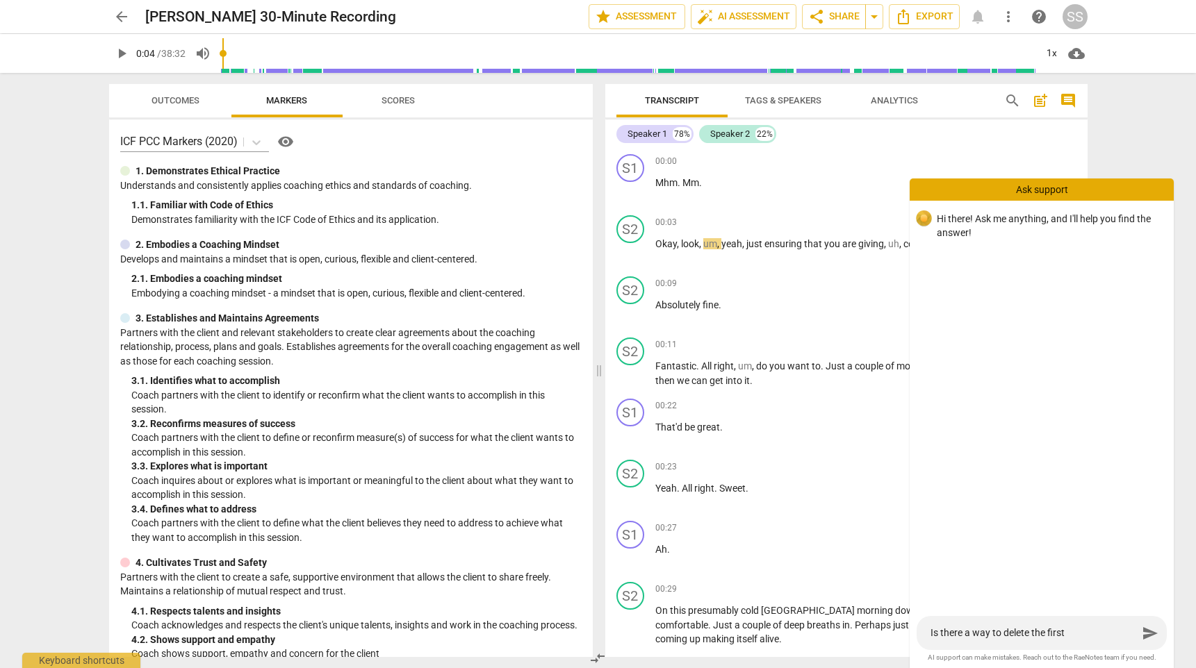
type textarea "Is there a way to delete the first Mhm.Mm of"
type textarea "Is there a way to delete the first Mhm.Mm of t"
type textarea "Is there a way to delete the first Mhm.Mm of th"
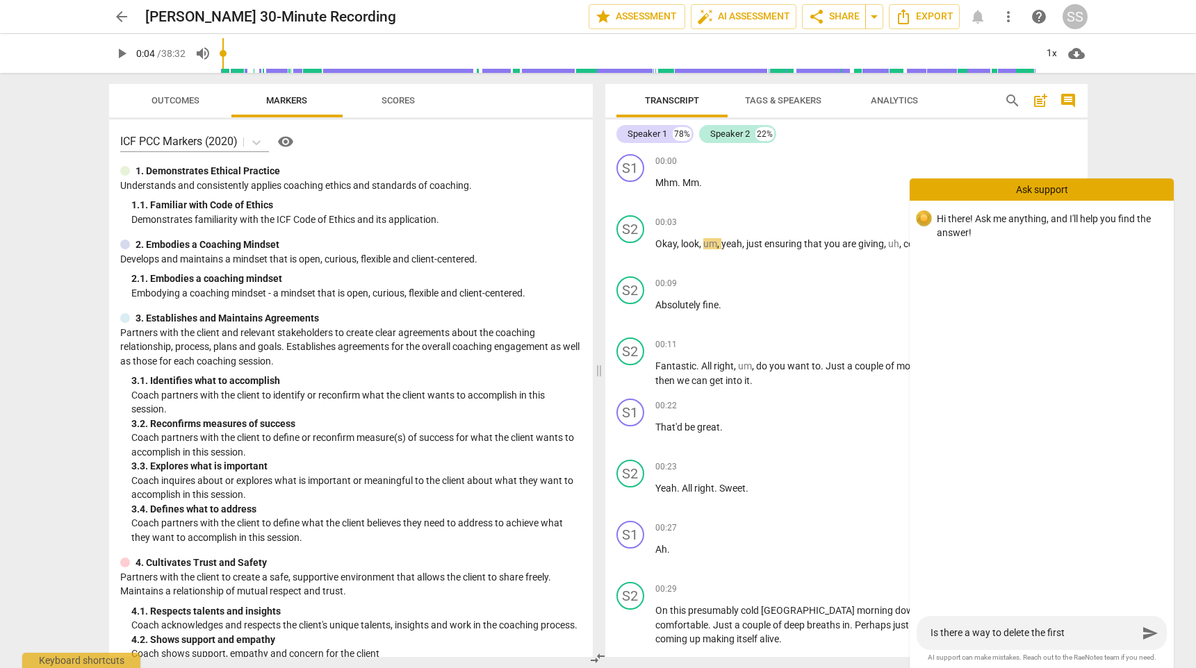
type textarea "Is there a way to delete the first Mhm.Mm of the"
type textarea "Is there a way to delete the first Mhm.Mm of the r"
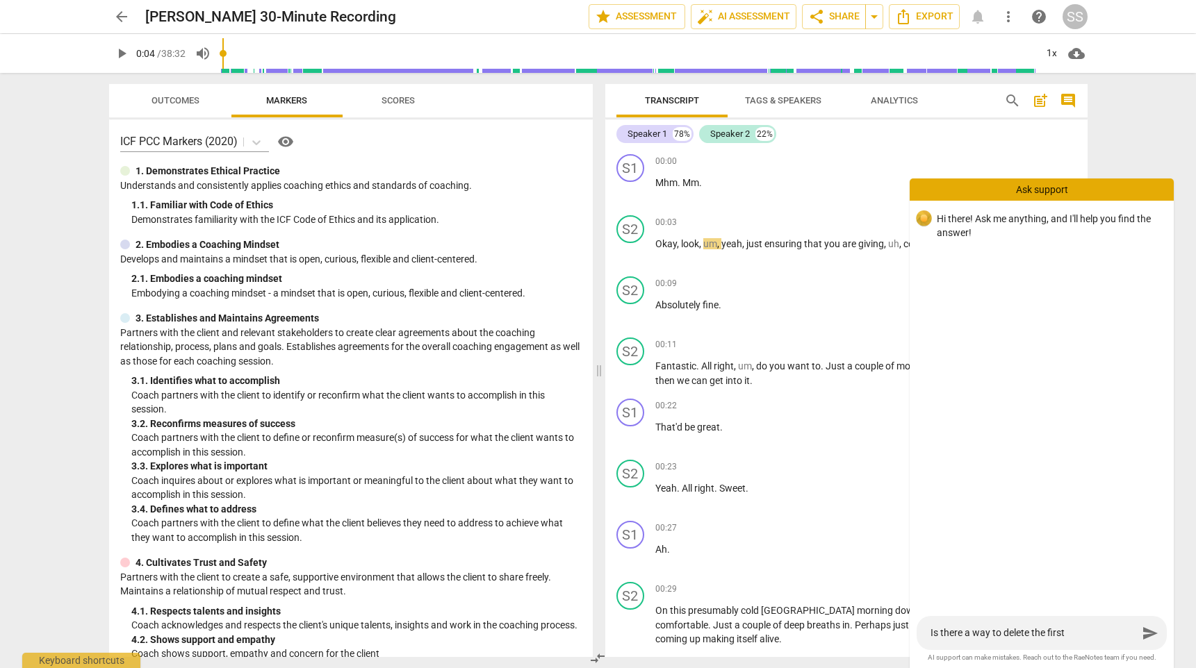
type textarea "Is there a way to delete the first Mhm.Mm of the r"
type textarea "Is there a way to delete the first Mhm.Mm of the re"
type textarea "Is there a way to delete the first Mhm.Mm of the rec"
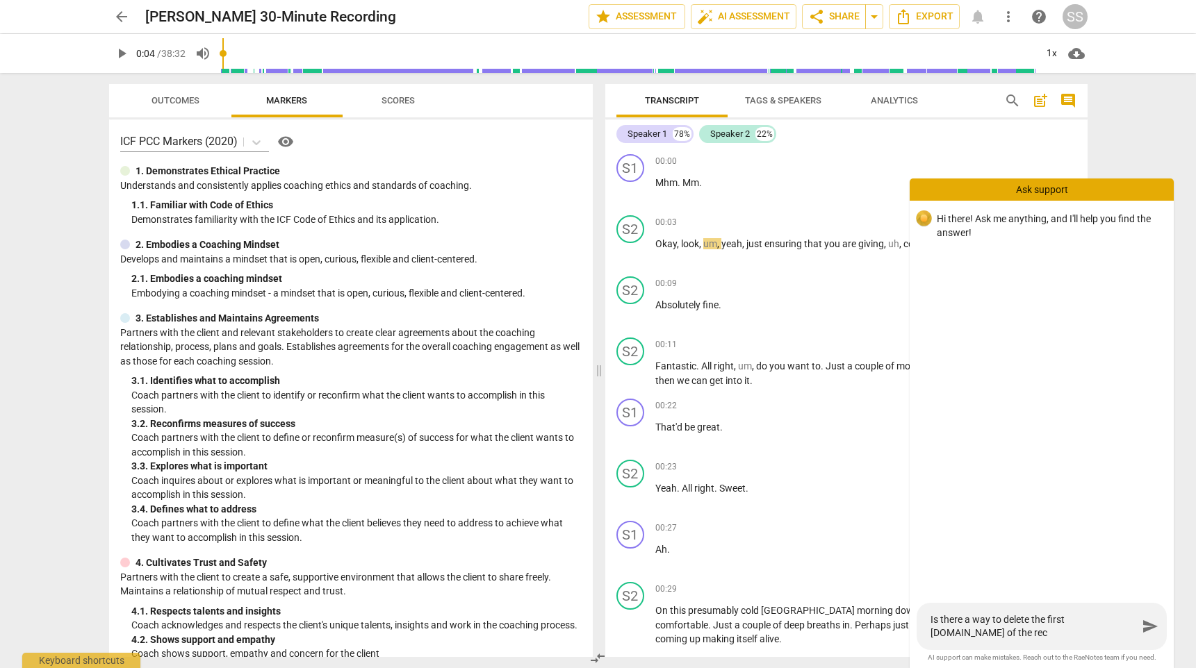
type textarea "Is there a way to delete the first Mhm.Mm of the reco"
type textarea "Is there a way to delete the first Mhm.Mm of the recor"
type textarea "Is there a way to delete the first Mhm.Mm of the record"
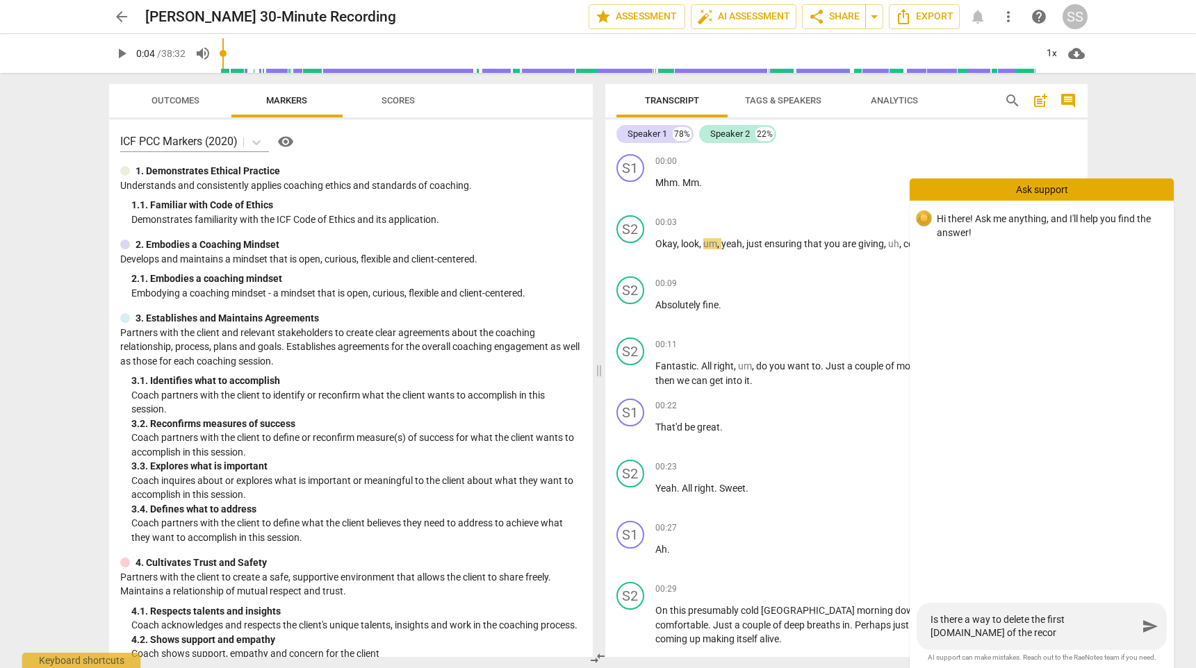
type textarea "Is there a way to delete the first Mhm.Mm of the record"
type textarea "Is there a way to delete the first Mhm.Mm of the recordi"
type textarea "Is there a way to delete the first Mhm.Mm of the recordin"
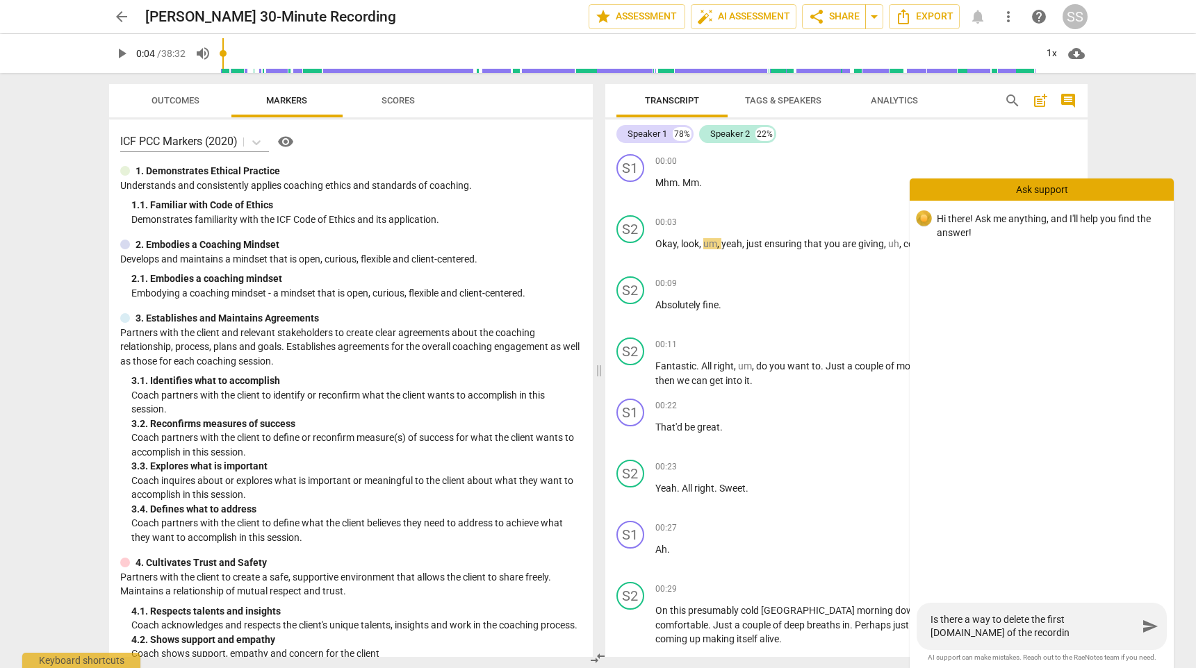
type textarea "Is there a way to delete the first Mhm.Mm of the recording"
type textarea "Is there a way to delete the first Mhm.Mm of the recording?"
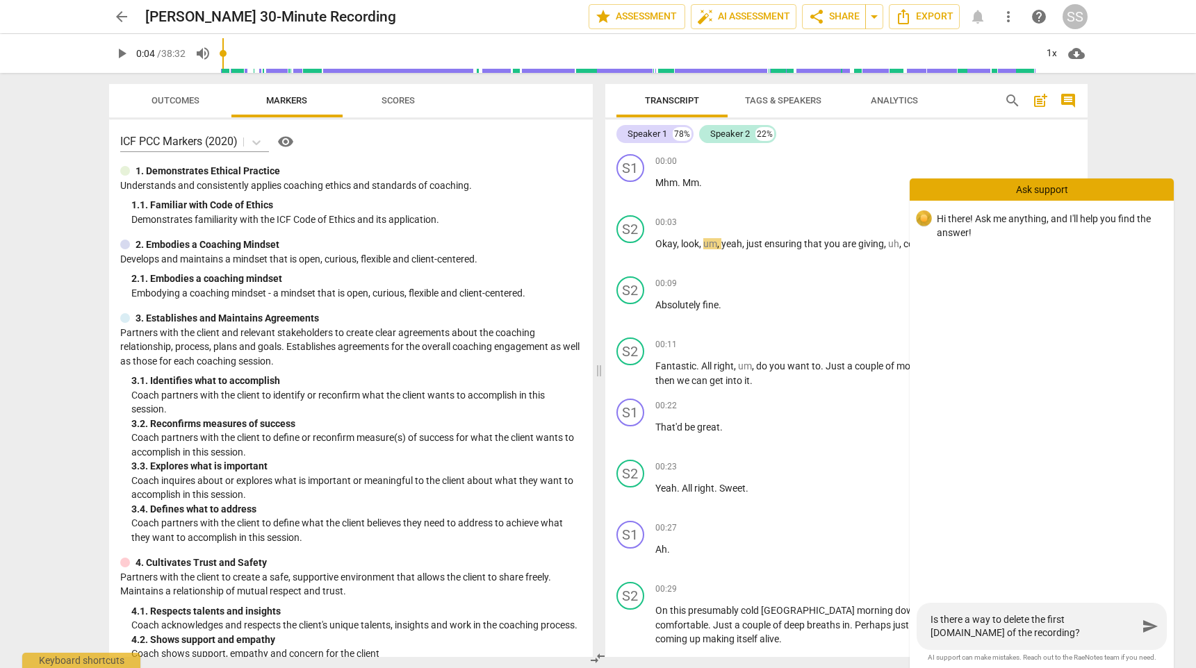
type textarea "Is there a way to delete the first Mhm.Mm of the recording?"
type textarea "Is there a way to delete the first Mhm.Mm of the recording? I"
type textarea "Is there a way to delete the first Mhm.Mm of the recording?"
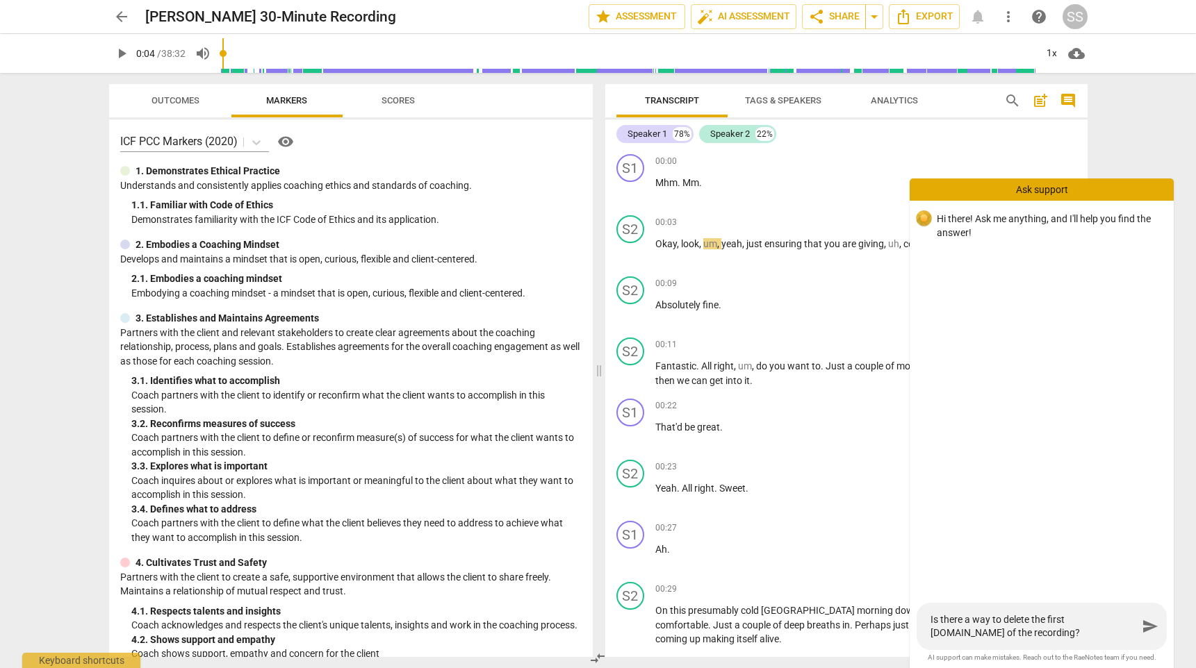
type textarea "Is there a way to delete the first Mhm.Mm of the recording? N"
type textarea "Is there a way to delete the first Mhm.Mm of the recording? No"
type textarea "Is there a way to delete the first Mhm.Mm of the recording? Nor"
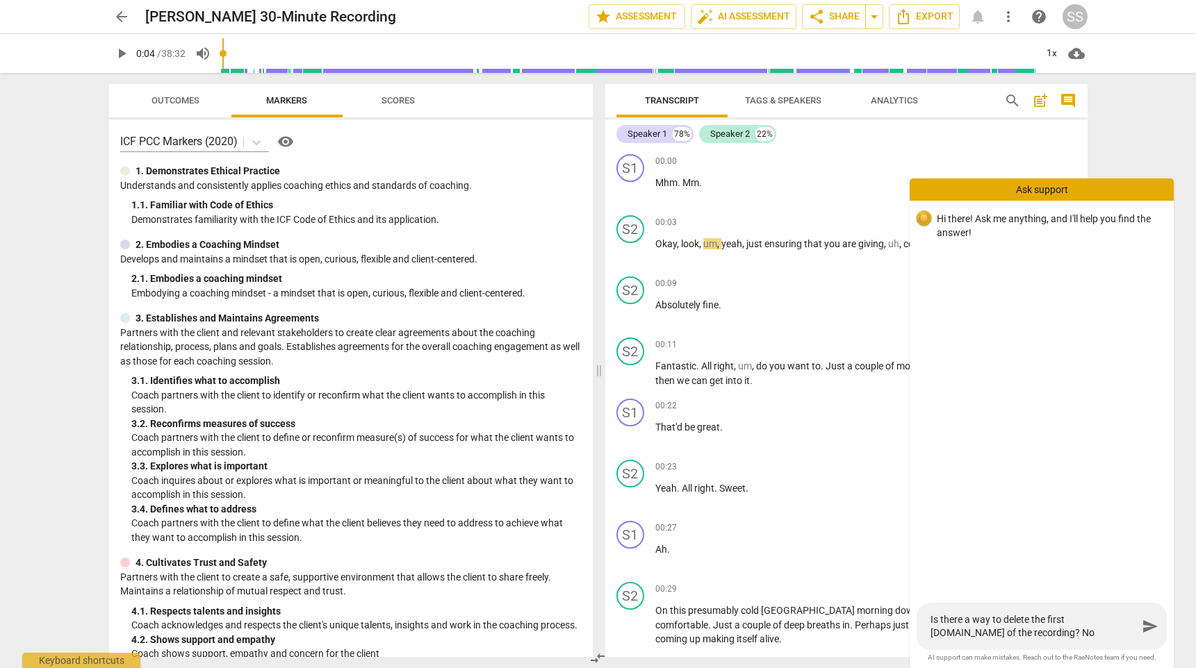
type textarea "Is there a way to delete the first Mhm.Mm of the recording? Nor"
type textarea "Is there a way to delete the first Mhm.Mm of the recording? Norm"
type textarea "Is there a way to delete the first Mhm.Mm of the recording? Norma"
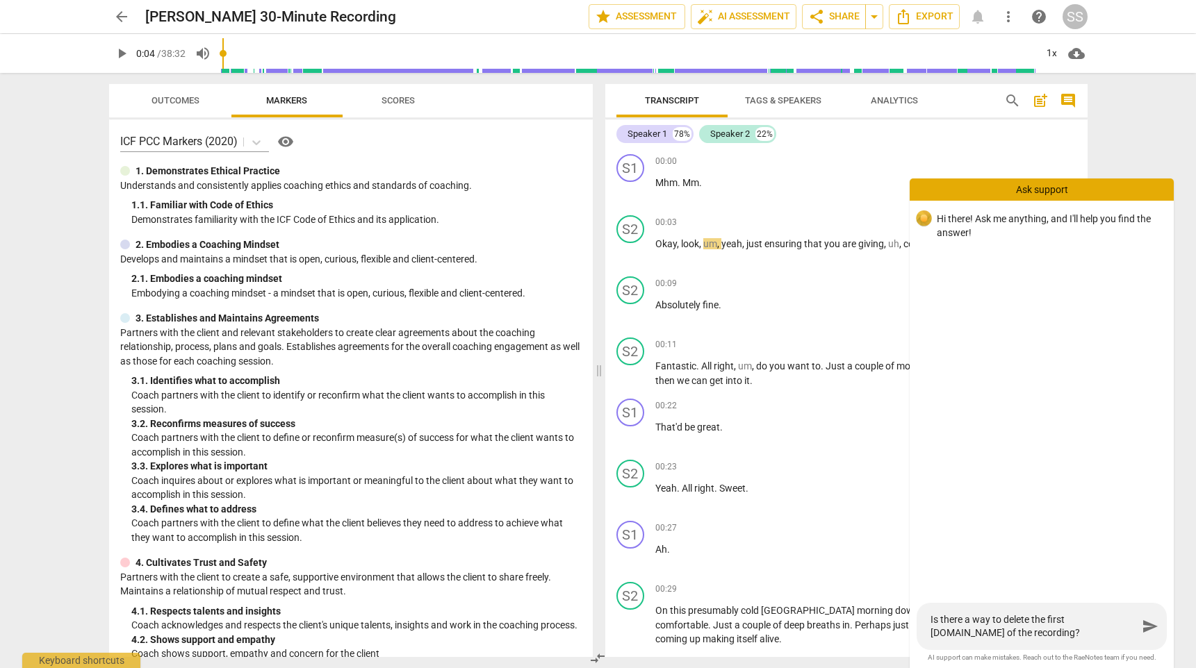
type textarea "Is there a way to delete the first Mhm.Mm of the recording? Normal"
type textarea "Is there a way to delete the first Mhm.Mm of the recording? Normall"
type textarea "Is there a way to delete the first Mhm.Mm of the recording? Normal"
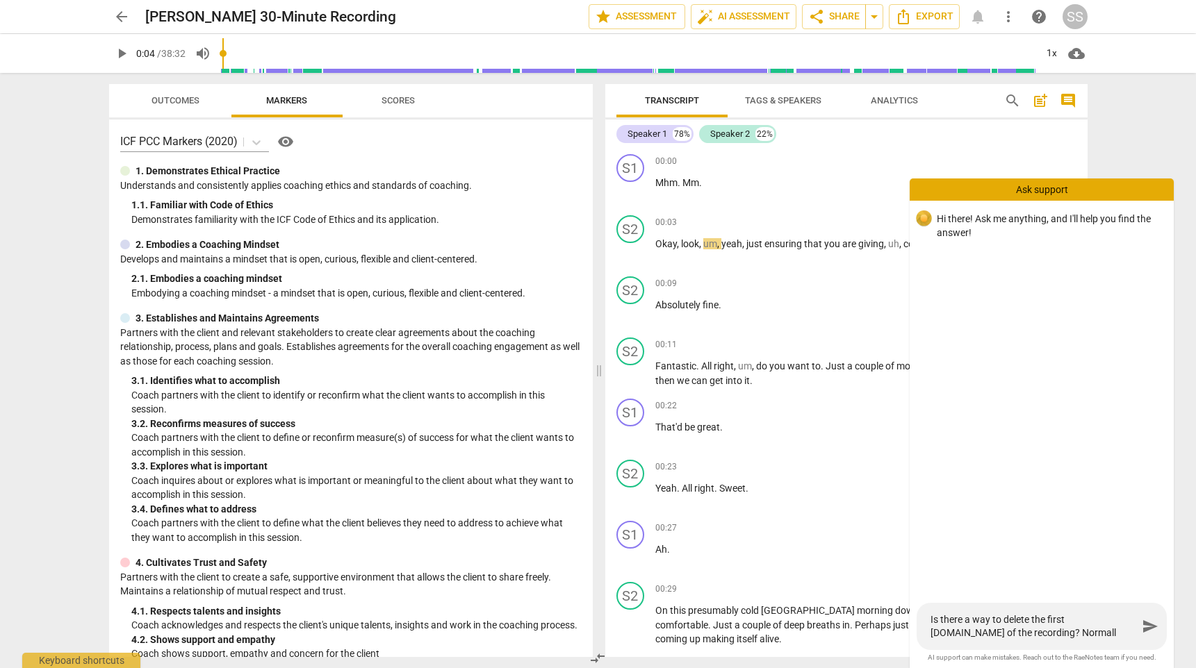
type textarea "Is there a way to delete the first Mhm.Mm of the recording? Normal"
type textarea "Is there a way to delete the first Mhm.Mm of the recording? Norma"
type textarea "Is there a way to delete the first Mhm.Mm of the recording? Norm"
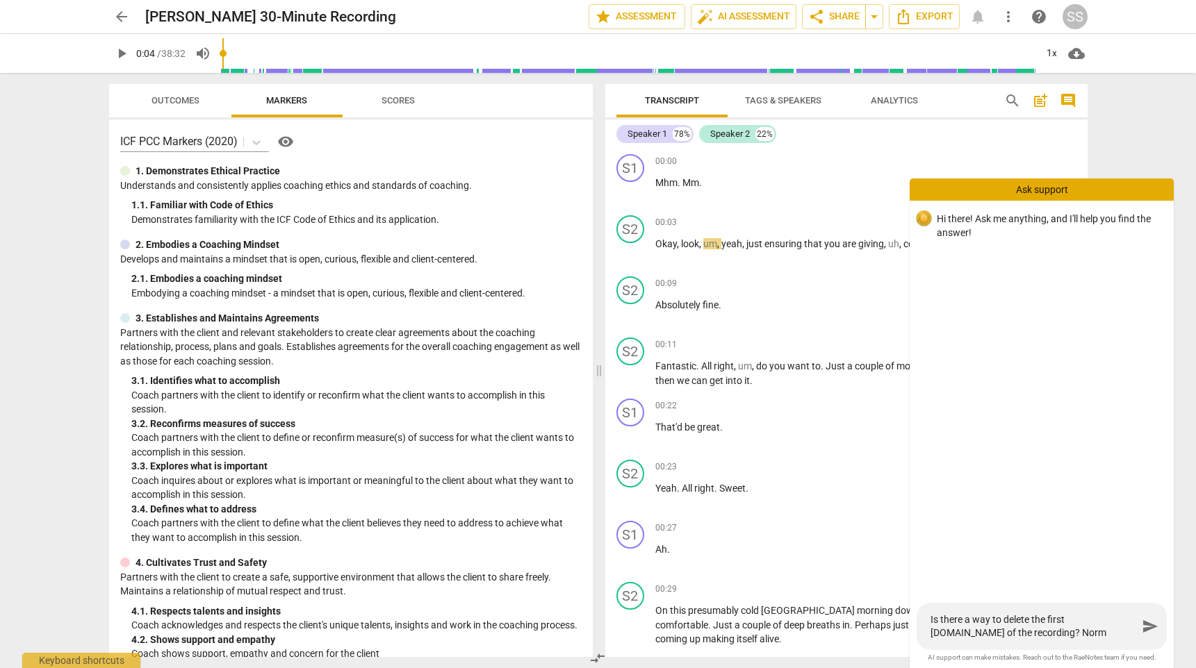
type textarea "Is there a way to delete the first Mhm.Mm of the recording? Nor"
type textarea "Is there a way to delete the first Mhm.Mm of the recording? No"
type textarea "Is there a way to delete the first Mhm.Mm of the recording? N"
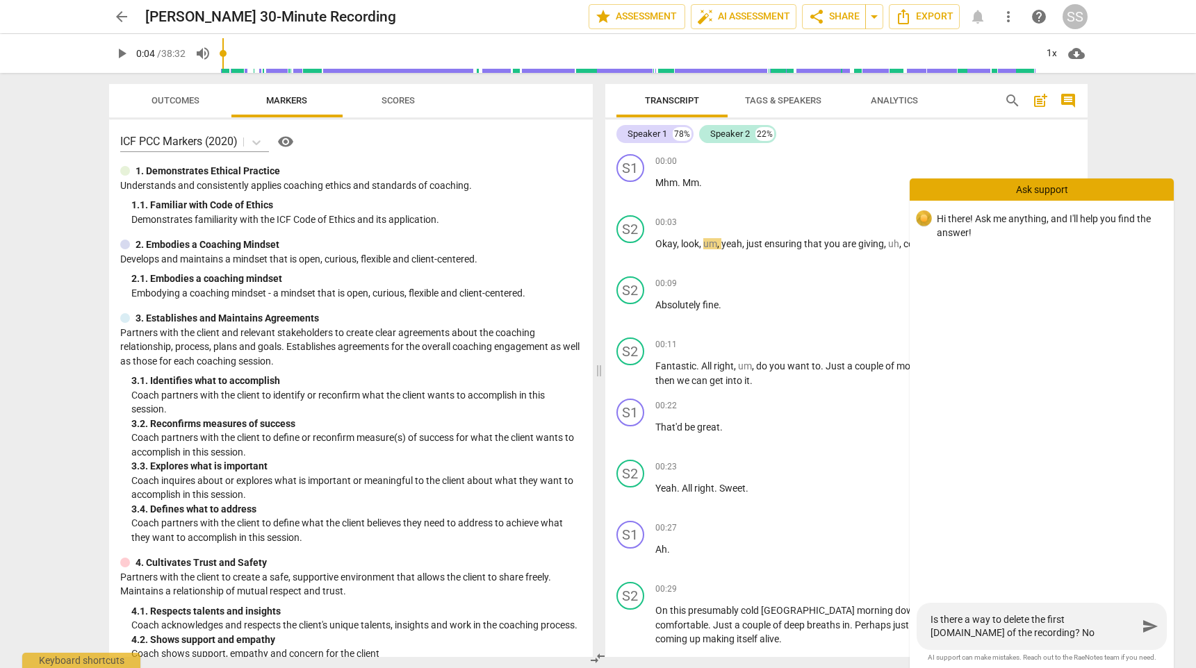
type textarea "Is there a way to delete the first Mhm.Mm of the recording? N"
type textarea "Is there a way to delete the first Mhm.Mm of the recording?"
type textarea "Is there a way to delete the first Mhm.Mm of the recording? N"
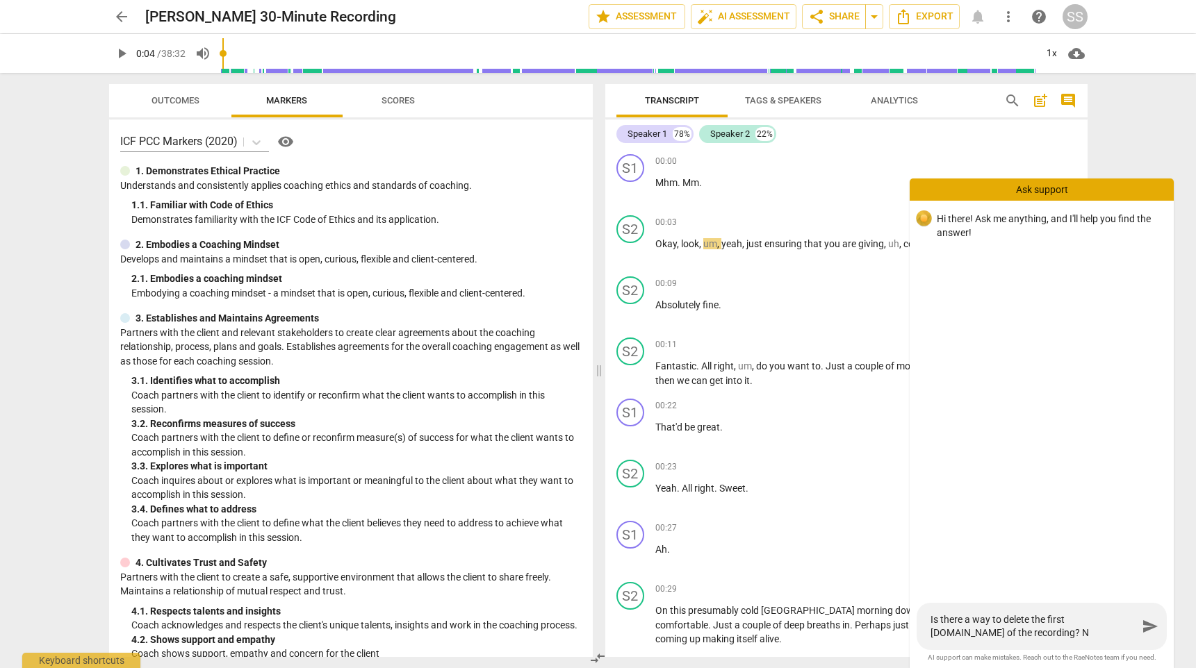
type textarea "Is there a way to delete the first Mhm.Mm of the recording? No"
type textarea "Is there a way to delete the first Mhm.Mm of the recording? Nor"
type textarea "Is there a way to delete the first Mhm.Mm of the recording? Norm"
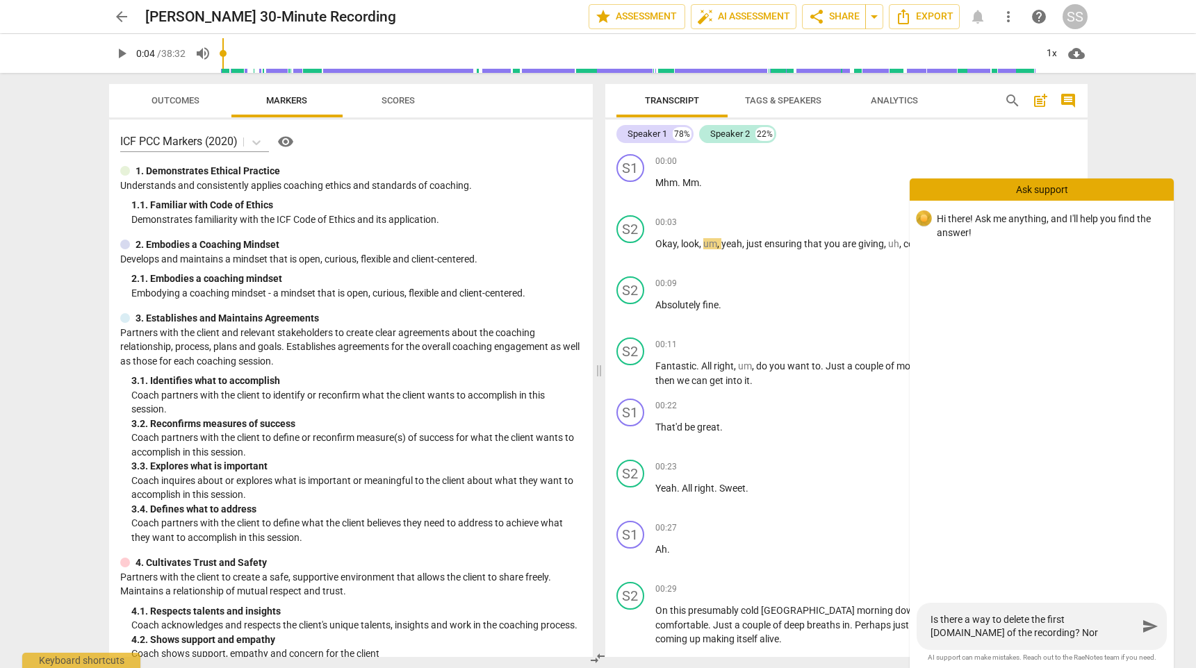
type textarea "Is there a way to delete the first Mhm.Mm of the recording? Norm"
type textarea "Is there a way to delete the first Mhm.Mm of the recording? Norma"
type textarea "Is there a way to delete the first Mhm.Mm of the recording? Norm"
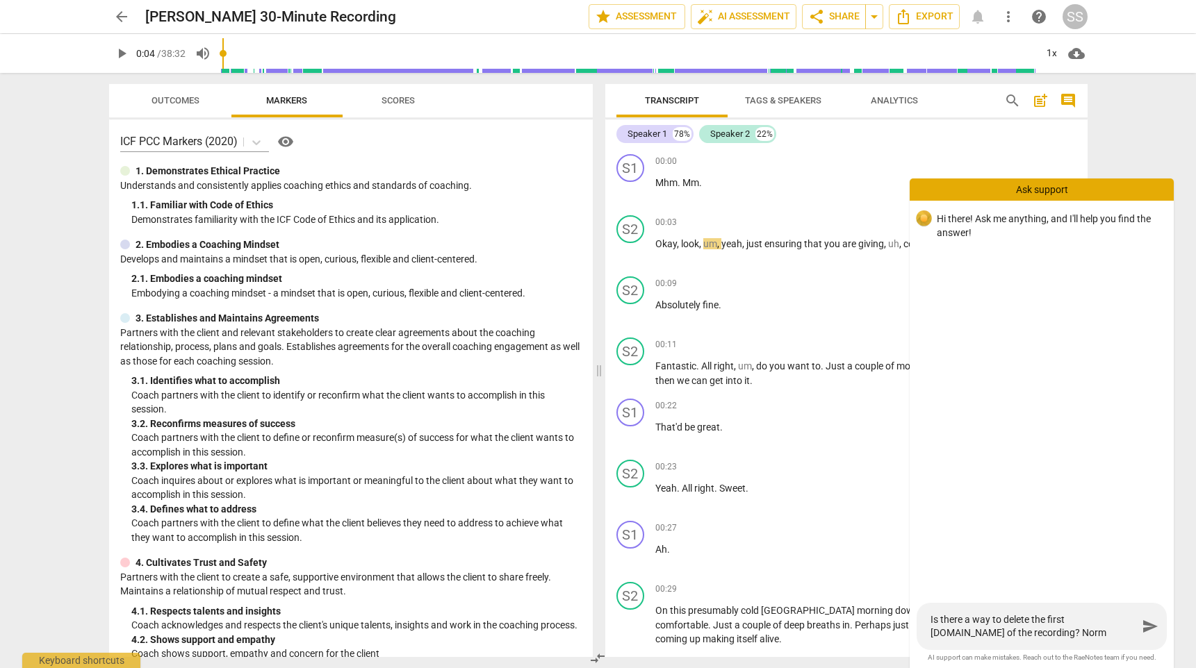
type textarea "Is there a way to delete the first Mhm.Mm of the recording? Nor"
type textarea "Is there a way to delete the first Mhm.Mm of the recording? No"
type textarea "Is there a way to delete the first Mhm.Mm of the recording? N"
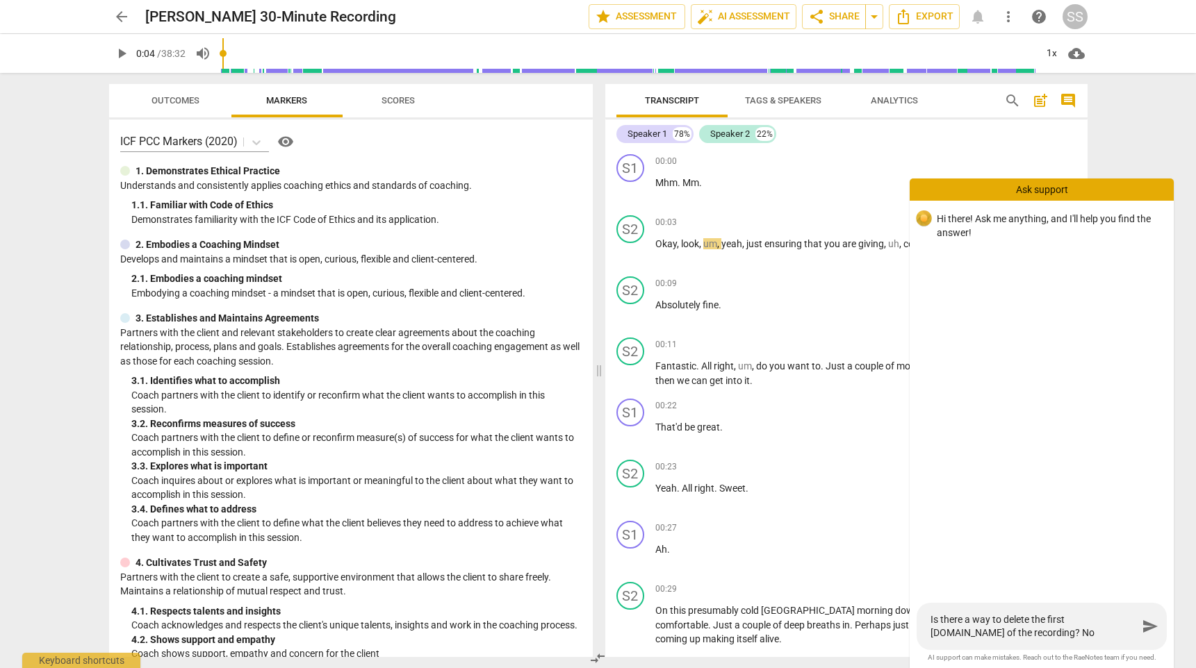
type textarea "Is there a way to delete the first Mhm.Mm of the recording? N"
type textarea "Is there a way to delete the first Mhm.Mm of the recording?"
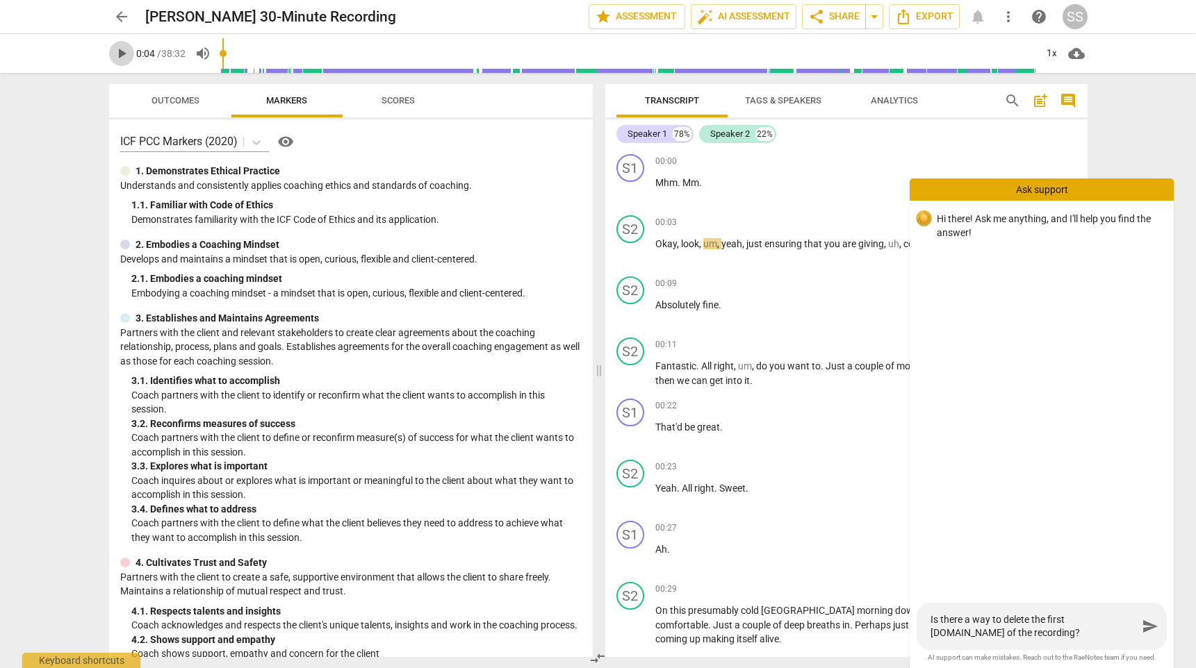
click at [125, 49] on span "play_arrow" at bounding box center [121, 53] width 17 height 17
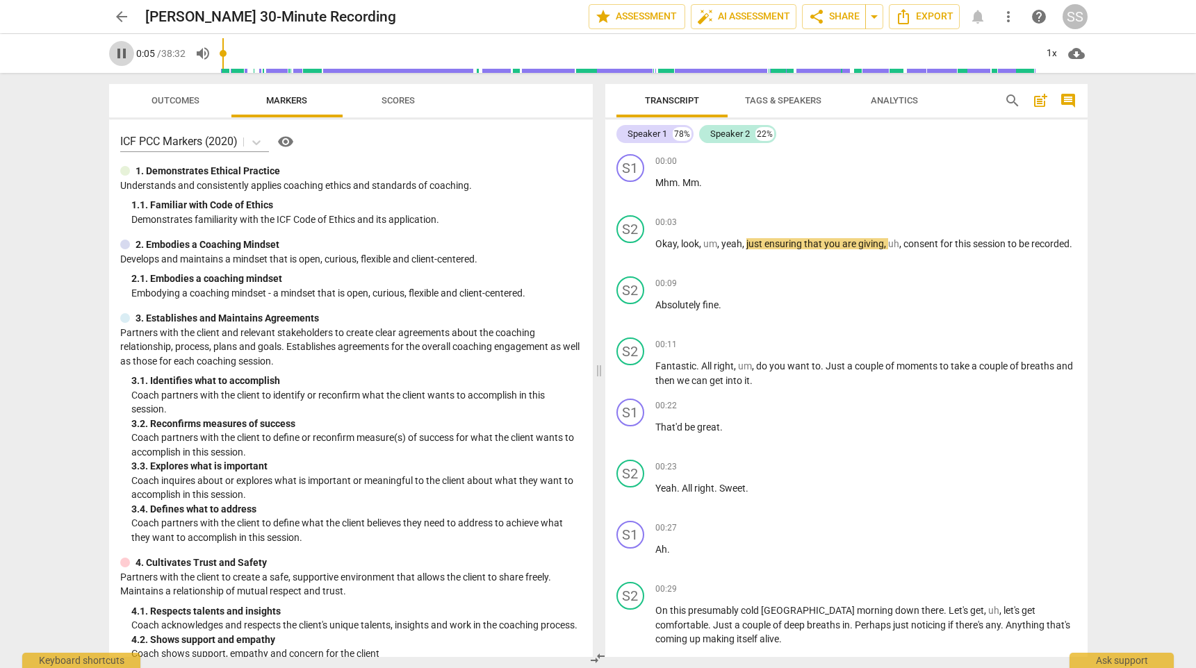
click at [124, 49] on span "pause" at bounding box center [121, 53] width 17 height 17
click at [634, 232] on div "S2" at bounding box center [630, 229] width 28 height 28
click at [726, 295] on div "Speaker 2" at bounding box center [682, 296] width 104 height 22
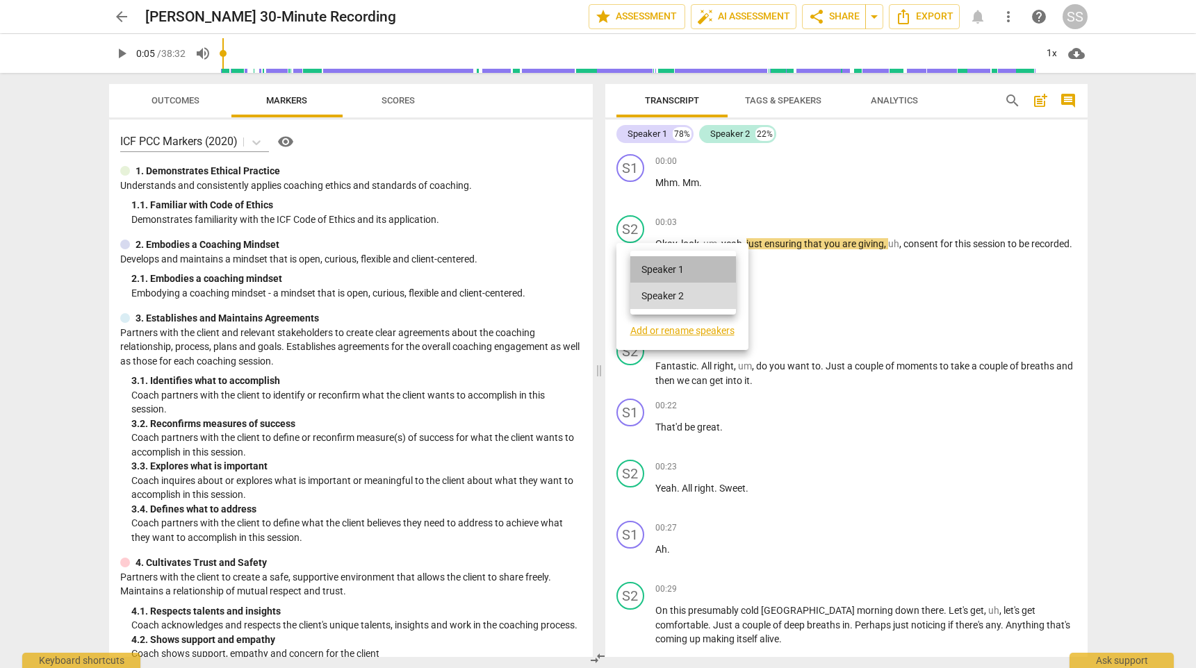
click at [684, 268] on li "Speaker 1" at bounding box center [683, 269] width 106 height 26
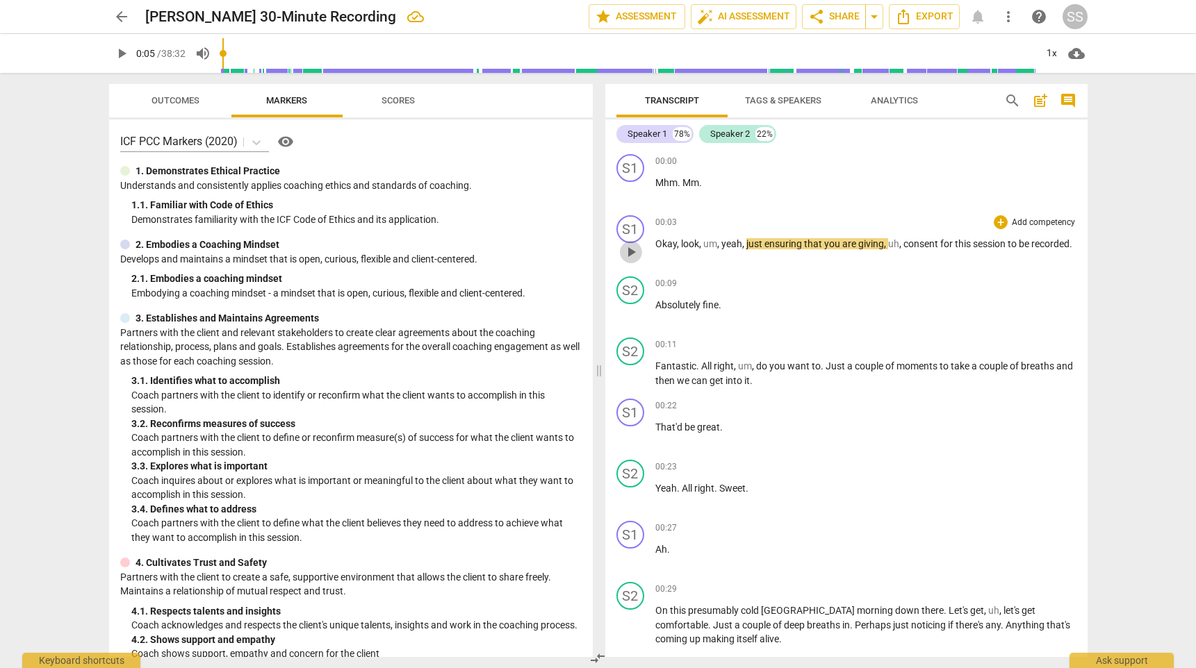
click at [632, 250] on span "play_arrow" at bounding box center [631, 252] width 17 height 17
click at [631, 250] on span "pause" at bounding box center [631, 252] width 17 height 17
click at [636, 358] on div "S2" at bounding box center [630, 352] width 28 height 28
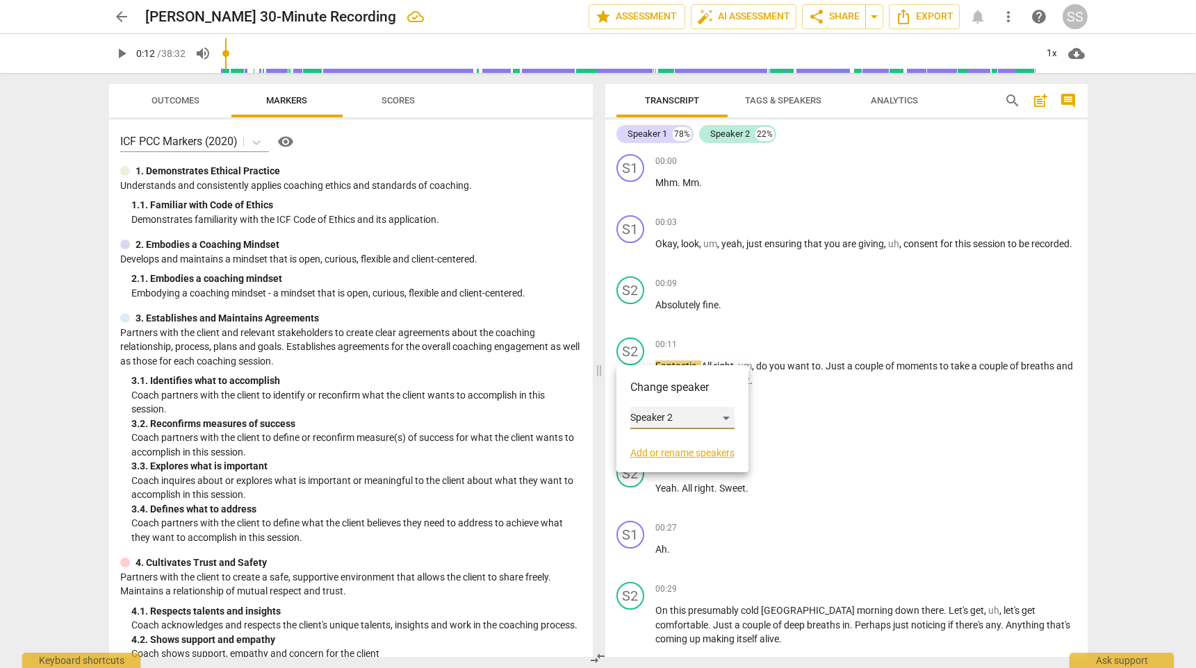
click at [729, 413] on div "Speaker 2" at bounding box center [682, 418] width 104 height 22
click at [699, 400] on li "Speaker 1" at bounding box center [683, 392] width 106 height 26
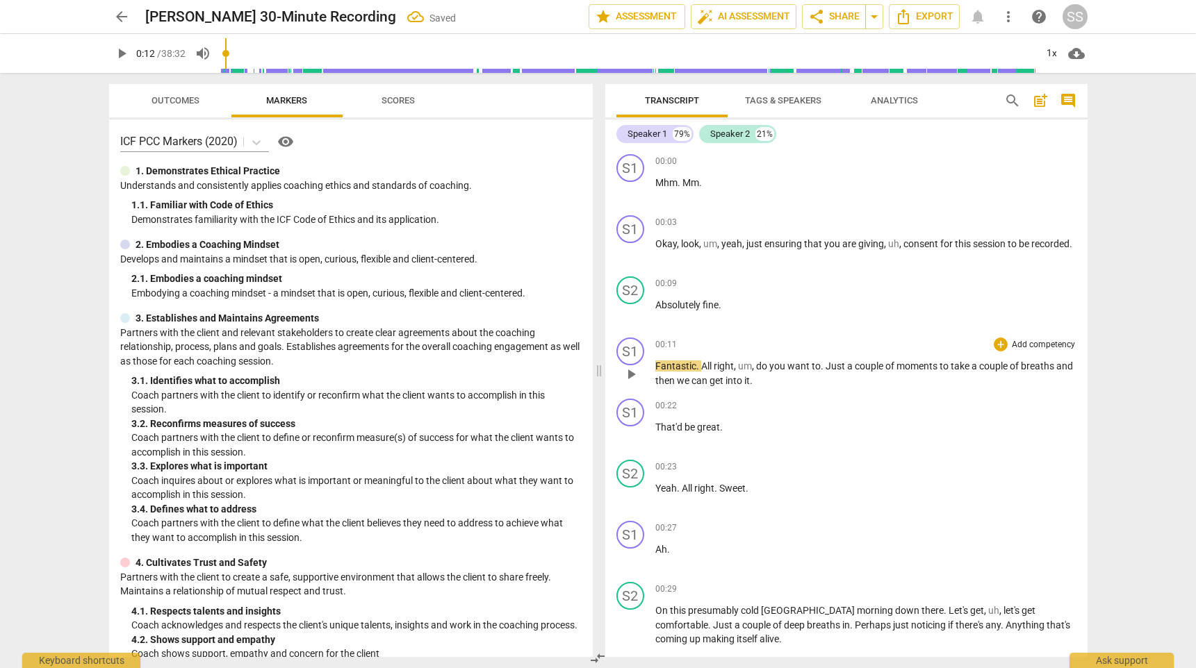
click at [633, 376] on span "play_arrow" at bounding box center [631, 374] width 17 height 17
click at [633, 376] on span "pause" at bounding box center [631, 374] width 17 height 17
type input "18"
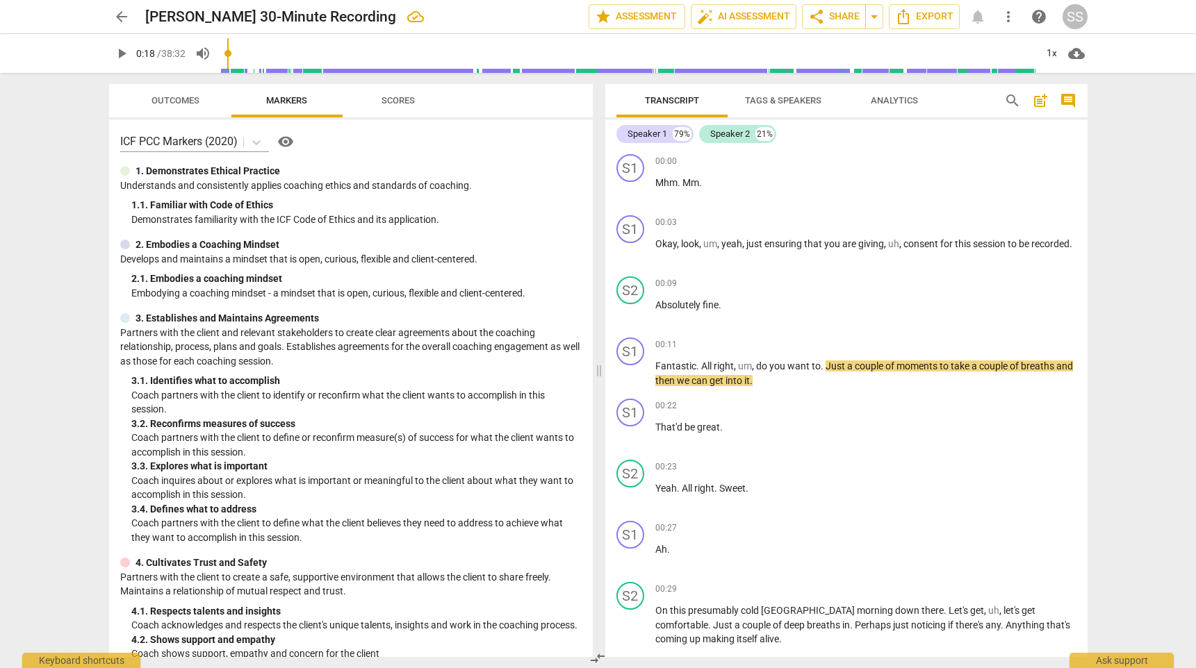
click at [792, 98] on span "Tags & Speakers" at bounding box center [783, 100] width 76 height 10
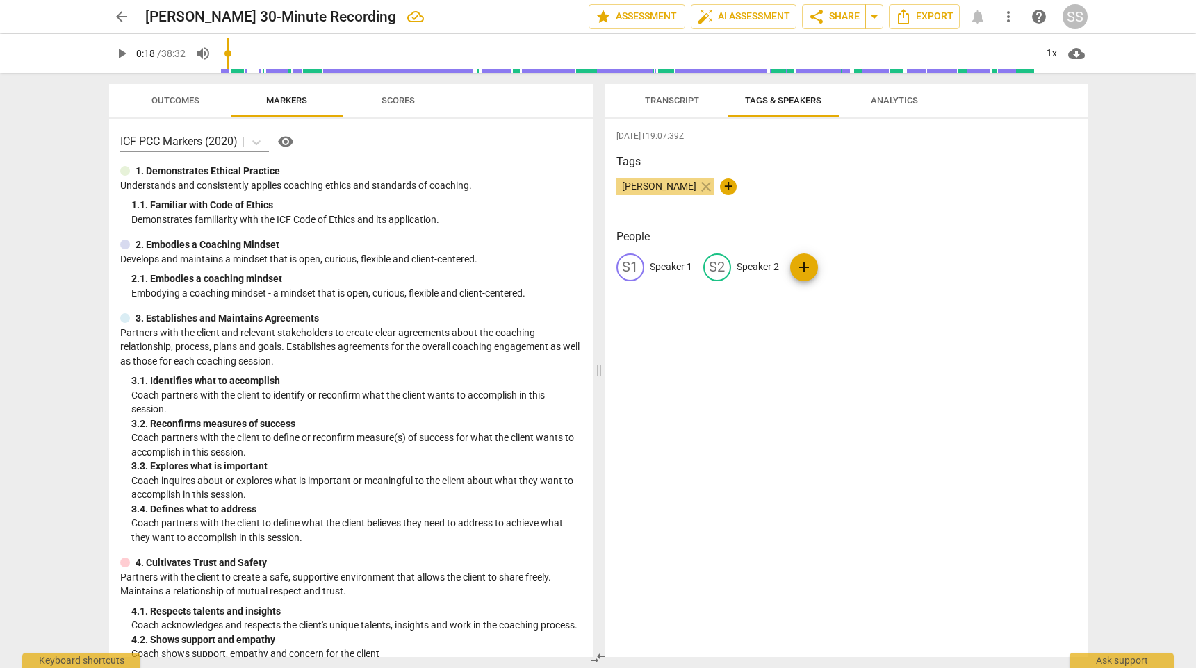
click at [666, 270] on p "Speaker 1" at bounding box center [671, 267] width 42 height 15
type input "Joel"
click at [831, 264] on p "Speaker 2" at bounding box center [848, 267] width 42 height 15
type input "Client"
click at [636, 264] on div "JO" at bounding box center [630, 268] width 28 height 28
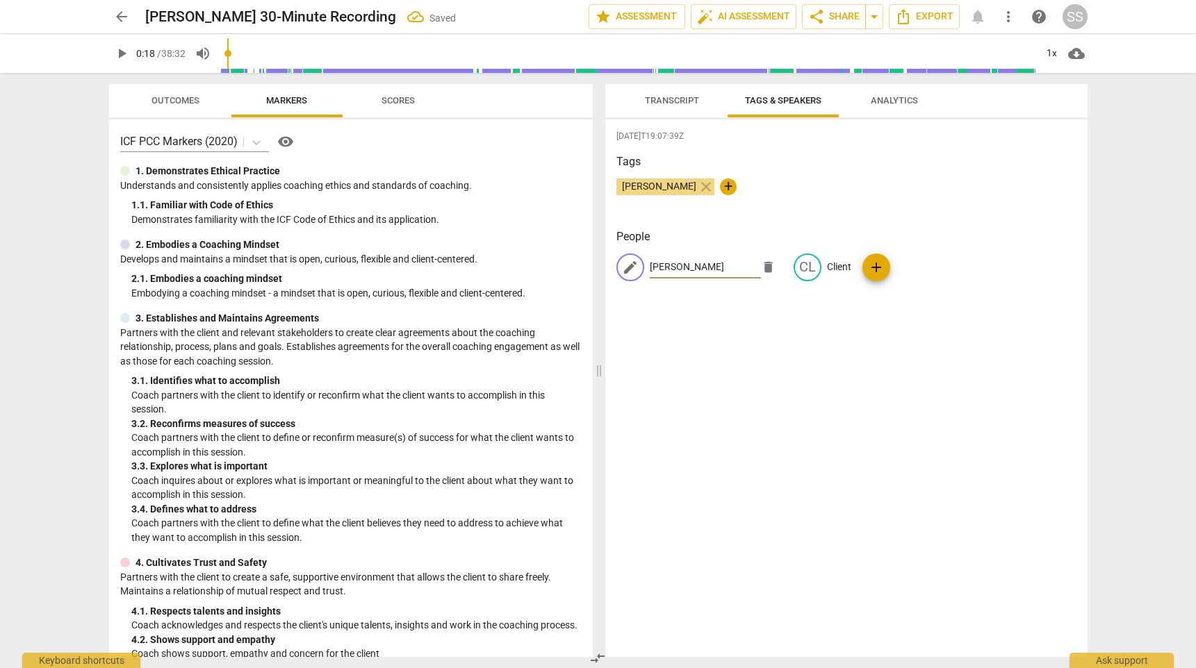
click at [673, 268] on input "Joel" at bounding box center [705, 267] width 111 height 22
type input "J"
type input "Coach"
click at [679, 97] on span "Transcript" at bounding box center [672, 100] width 54 height 10
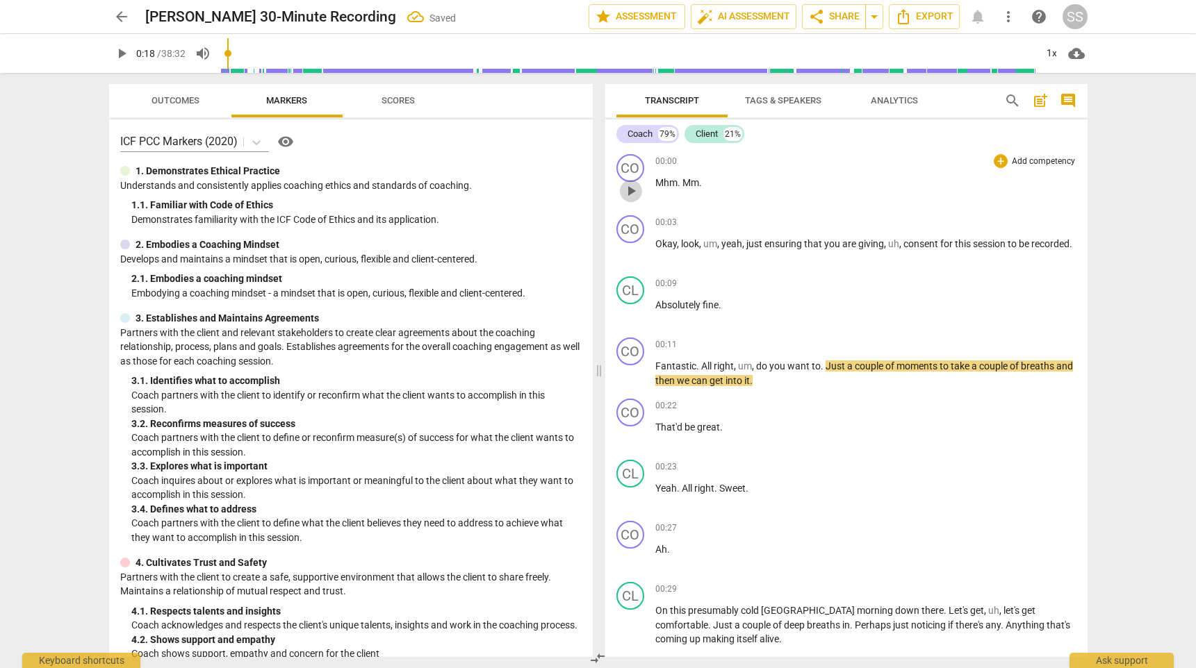
click at [632, 192] on span "play_arrow" at bounding box center [631, 191] width 17 height 17
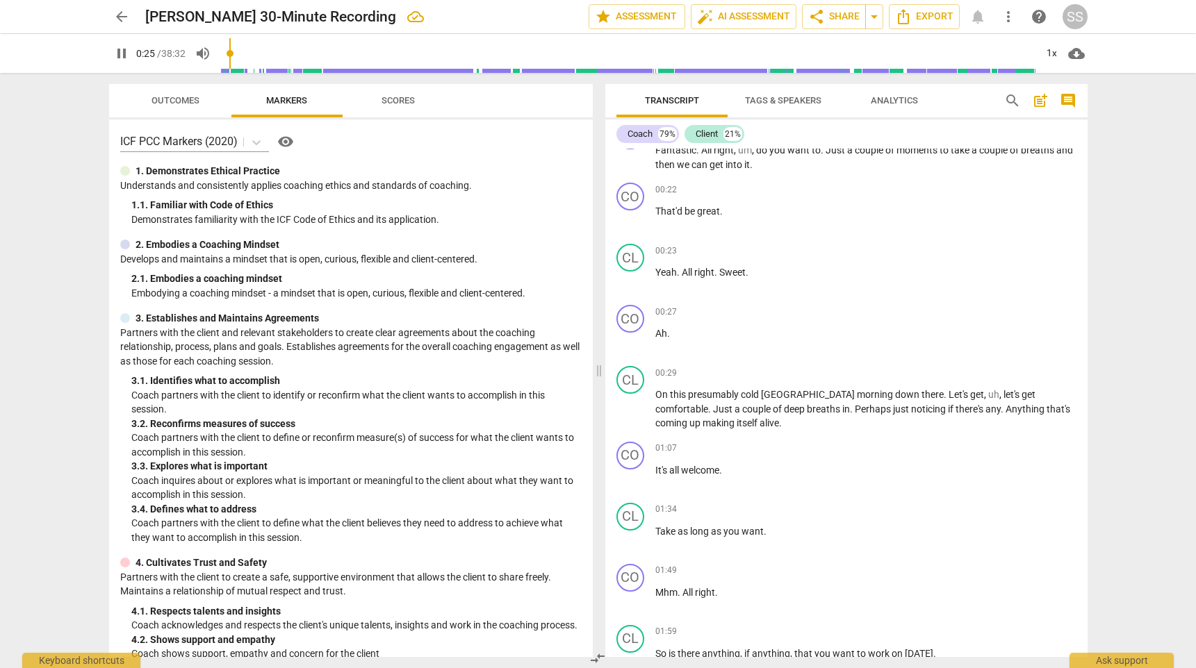
scroll to position [217, 0]
click at [631, 406] on span "pause" at bounding box center [631, 408] width 17 height 17
click at [640, 382] on div "CL" at bounding box center [630, 379] width 28 height 28
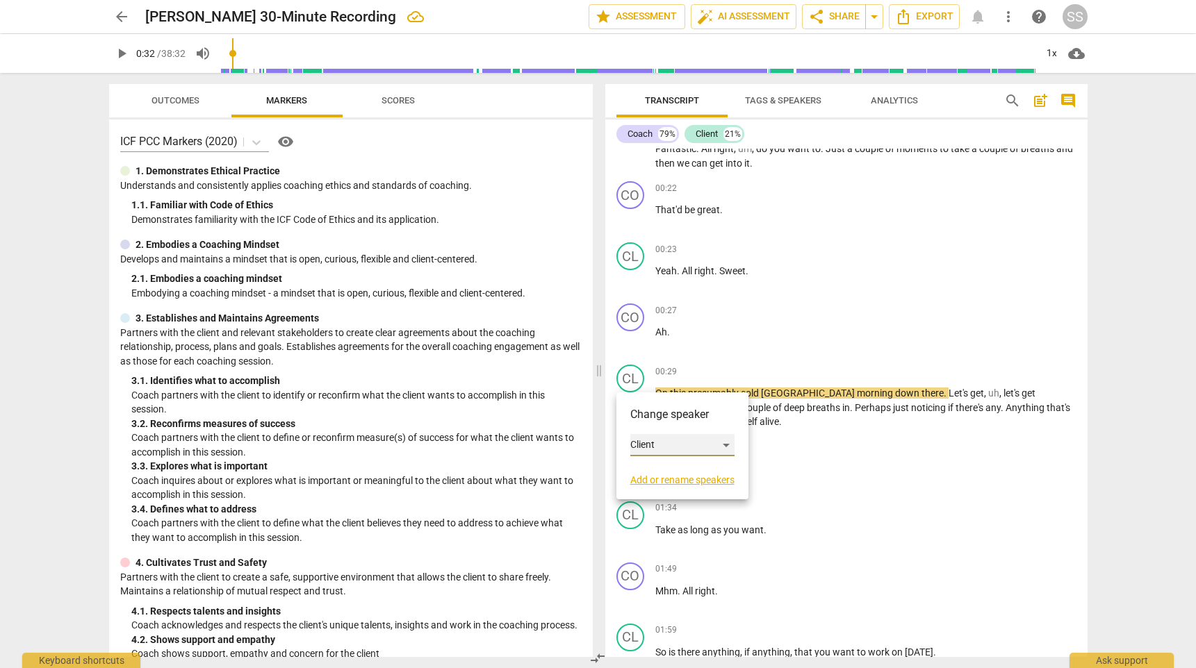
click at [725, 445] on div "Client" at bounding box center [682, 445] width 104 height 22
click at [684, 420] on li "Coach" at bounding box center [683, 419] width 106 height 26
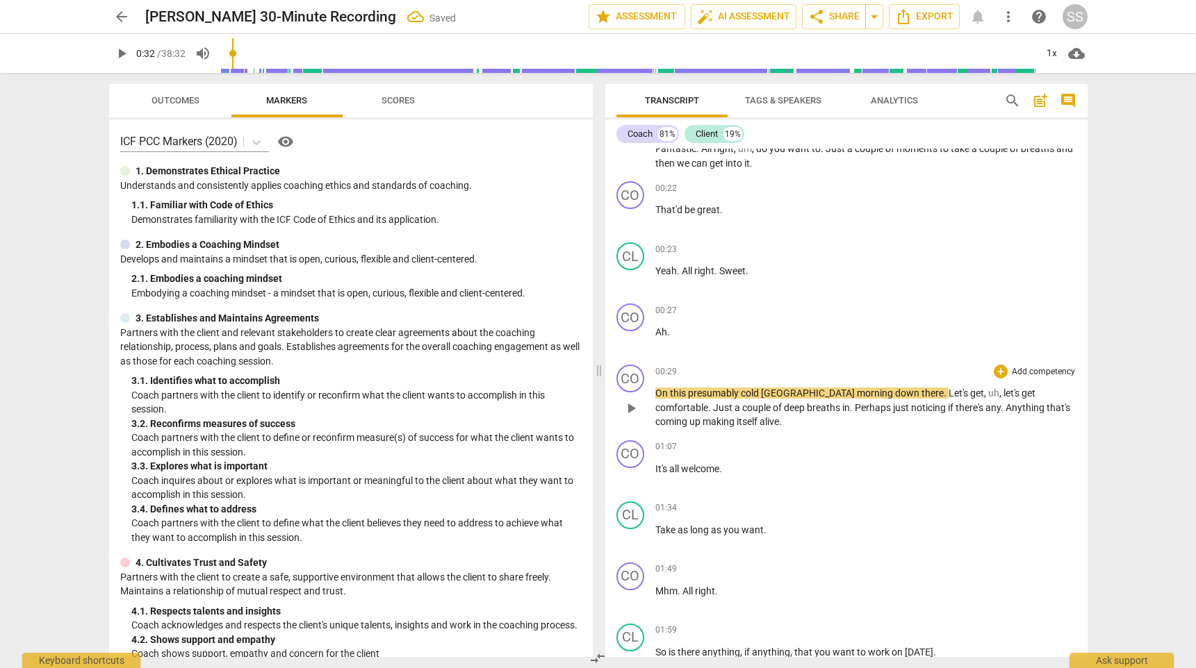
click at [634, 406] on span "play_arrow" at bounding box center [631, 408] width 17 height 17
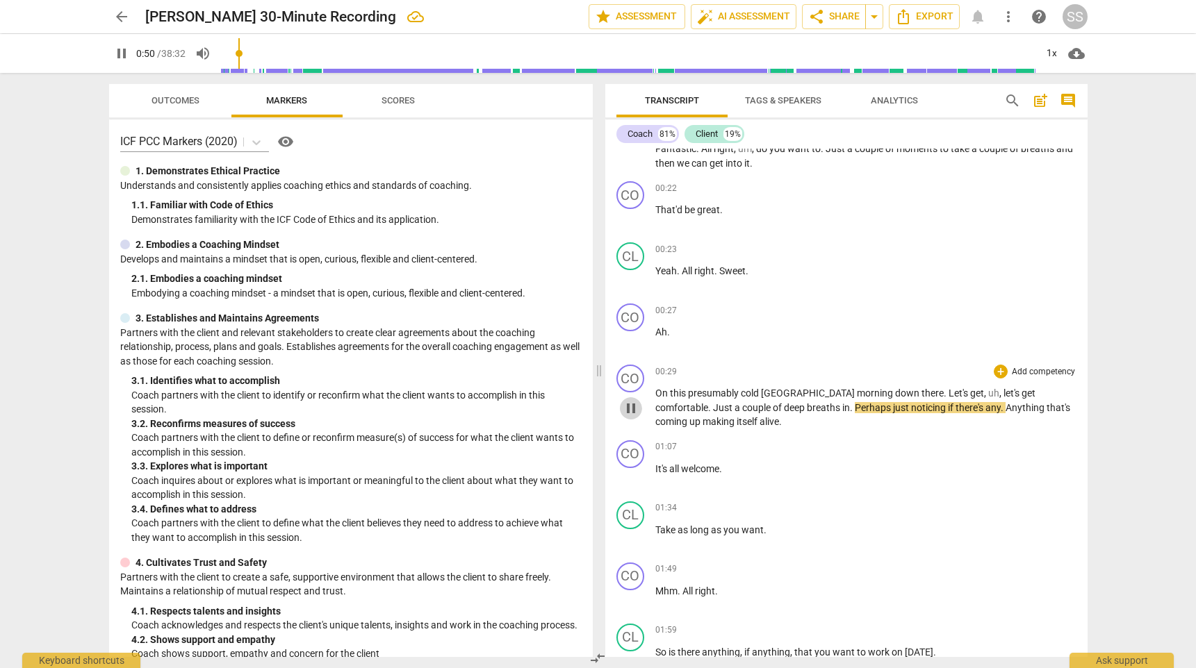
click at [631, 405] on span "pause" at bounding box center [631, 408] width 17 height 17
type input "51"
